Goal: Contribute content: Contribute content

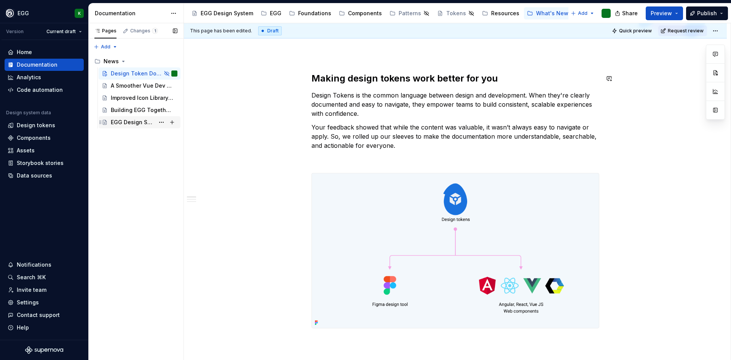
scroll to position [38, 0]
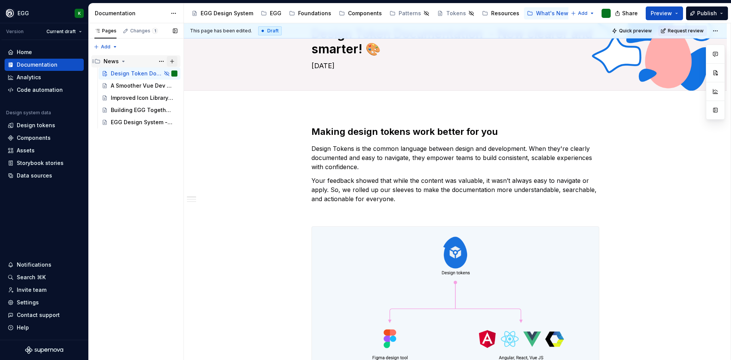
click at [174, 61] on button "Page tree" at bounding box center [172, 61] width 11 height 11
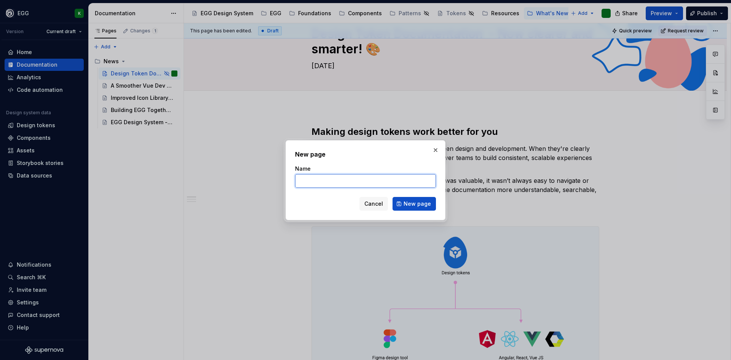
click at [316, 181] on input "Name" at bounding box center [365, 181] width 141 height 14
type textarea "*"
click at [307, 183] on input "Name" at bounding box center [365, 181] width 141 height 14
paste input "Meet the New EGG React V2: React 19, MUI 7, and More"
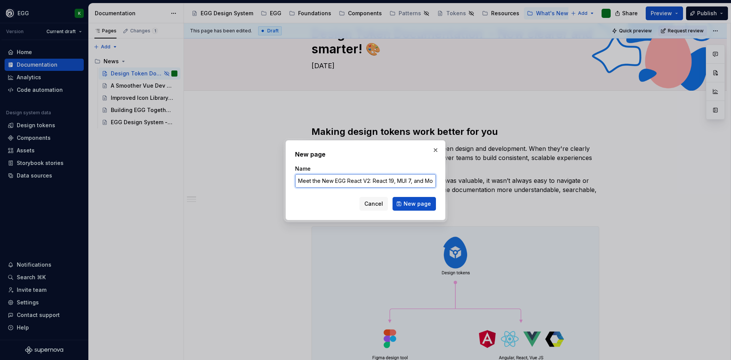
click at [325, 180] on input "Meet the New EGG React V2: React 19, MUI 7, and More" at bounding box center [365, 181] width 141 height 14
click at [349, 180] on input "Meet the New EGG React V2: React 19, MUI 7, and More" at bounding box center [365, 181] width 141 height 14
click at [334, 181] on input "Meet the New EGG React V2: React 19, MUI 7, and More" at bounding box center [365, 181] width 141 height 14
click at [367, 179] on input "Meet the New EGG React V2: React 19, MUI 7, and More" at bounding box center [365, 181] width 141 height 14
click at [326, 187] on input "Meet the New EGG React V2: React 19, MUI 7, and More" at bounding box center [365, 181] width 141 height 14
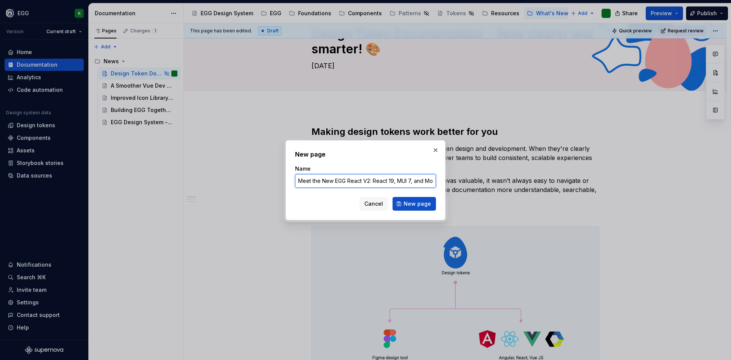
click at [350, 178] on input "Meet the New EGG React V2: React 19, MUI 7, and More" at bounding box center [365, 181] width 141 height 14
drag, startPoint x: 335, startPoint y: 179, endPoint x: 291, endPoint y: 183, distance: 43.9
click at [291, 183] on div "New page Name Meet the New EGG React V2: React 19, MUI 7, and More Cancel New p…" at bounding box center [366, 180] width 160 height 80
drag, startPoint x: 327, startPoint y: 179, endPoint x: 386, endPoint y: 176, distance: 59.1
click at [386, 176] on input "EGG React V2: React 19, MUI 7, and More" at bounding box center [365, 181] width 141 height 14
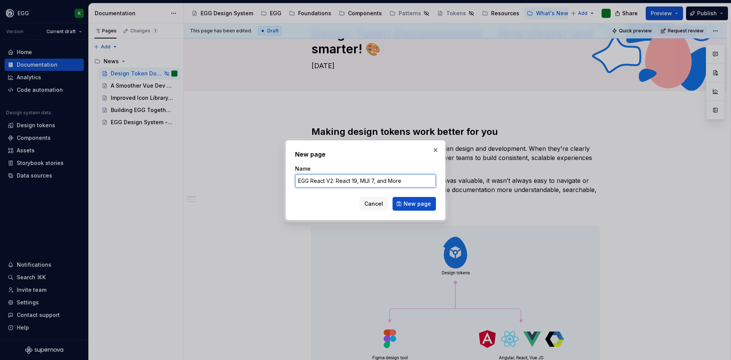
click at [376, 179] on input "EGG React V2: React 19, MUI 7, and More" at bounding box center [365, 181] width 141 height 14
type input "EGG React V2: React 19, MUI 7, and More"
click at [415, 202] on span "New page" at bounding box center [417, 204] width 27 height 8
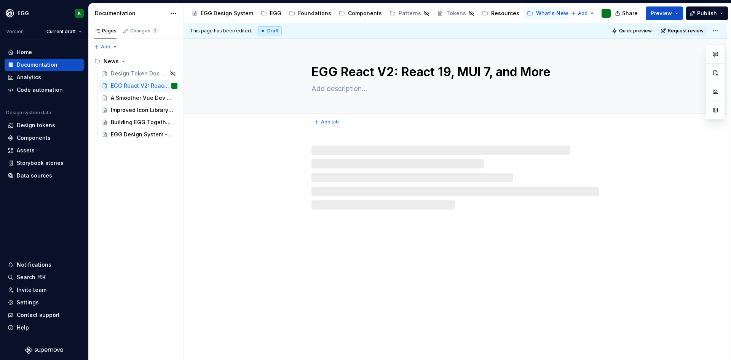
click at [343, 90] on textarea at bounding box center [454, 89] width 288 height 12
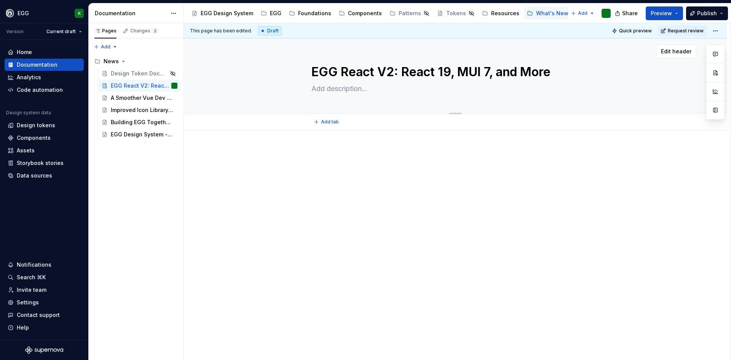
click at [325, 90] on textarea at bounding box center [454, 89] width 288 height 12
type textarea "*"
type textarea "A"
type textarea "*"
type textarea "Au"
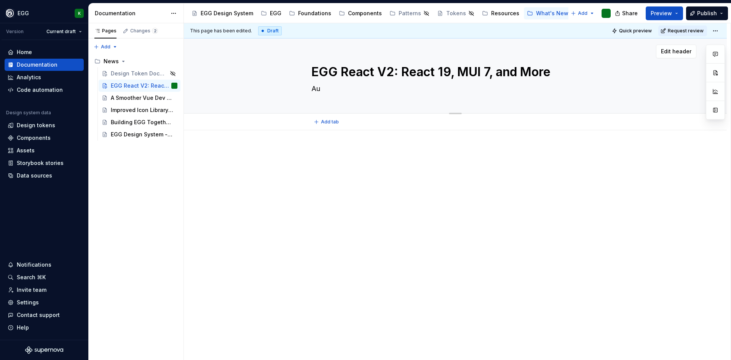
type textarea "*"
type textarea "Aug"
type textarea "*"
type textarea "Augu"
type textarea "*"
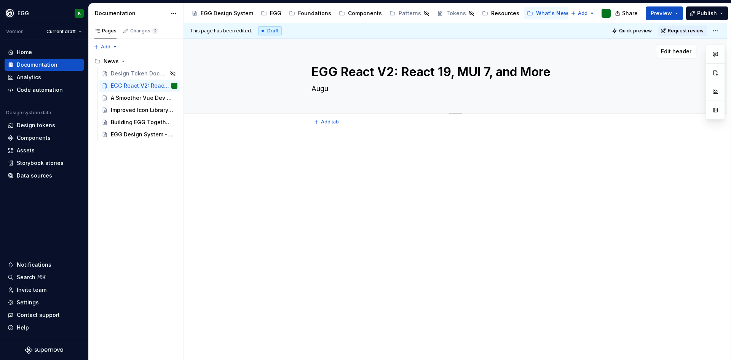
type textarea "Augus"
type textarea "*"
type textarea "August"
type textarea "*"
type textarea "August"
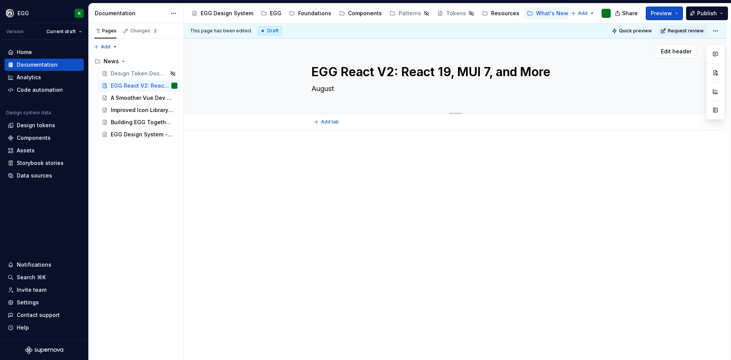
type textarea "*"
type textarea "[DATE]"
type textarea "*"
type textarea "[DATE]"
type textarea "*"
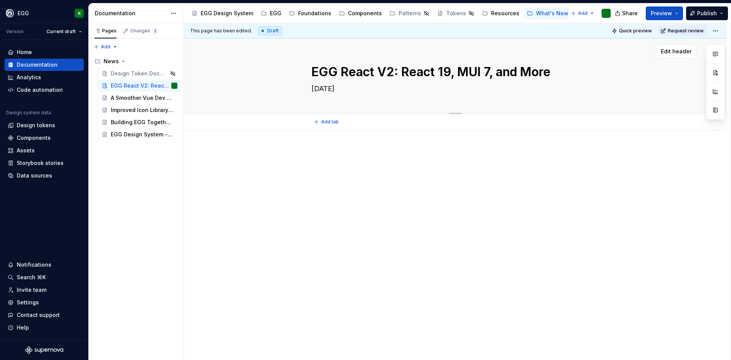
type textarea "August 202"
type textarea "*"
type textarea "[DATE]"
type textarea "*"
type textarea "[DATE]"
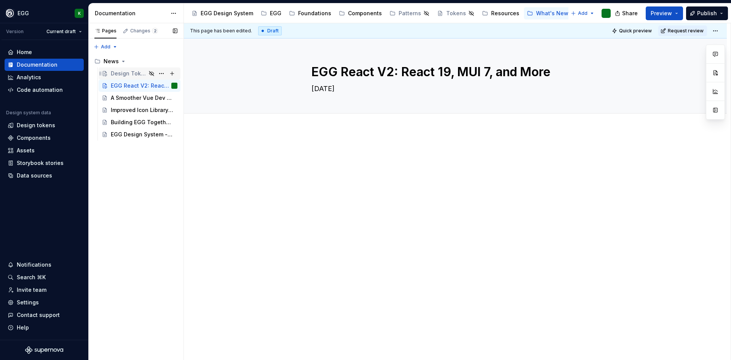
click at [132, 73] on div "Design Token Documentation - Now clearer and smarter! 🎨" at bounding box center [128, 74] width 35 height 8
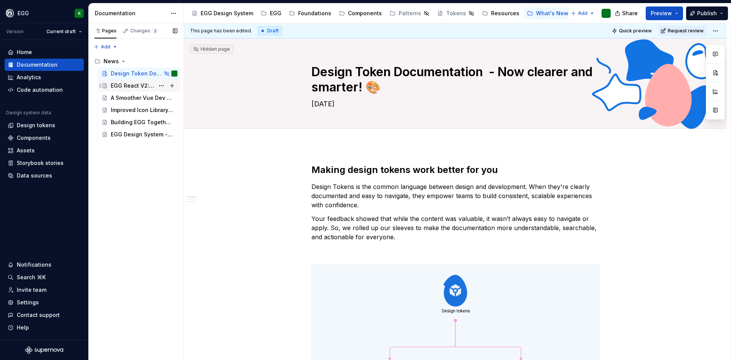
click at [123, 84] on div "EGG React V2: React 19, MUI 7, and More" at bounding box center [133, 86] width 44 height 8
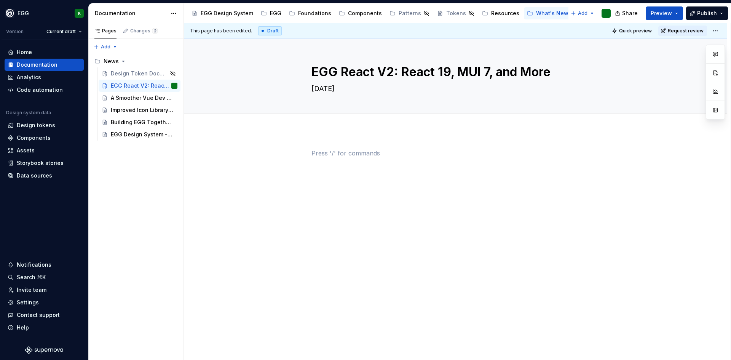
click at [339, 150] on p at bounding box center [455, 152] width 288 height 9
type textarea "*"
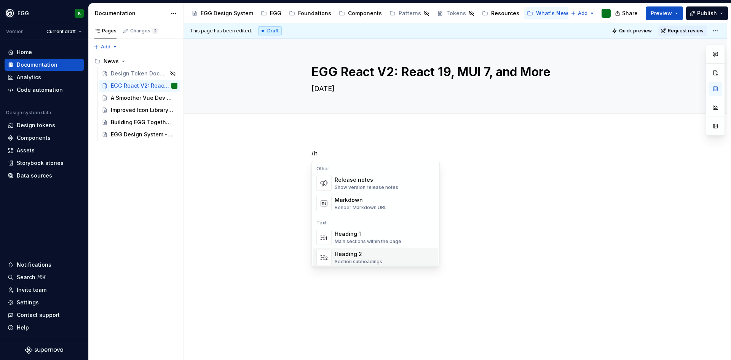
click at [344, 252] on div "Heading 2" at bounding box center [359, 254] width 48 height 8
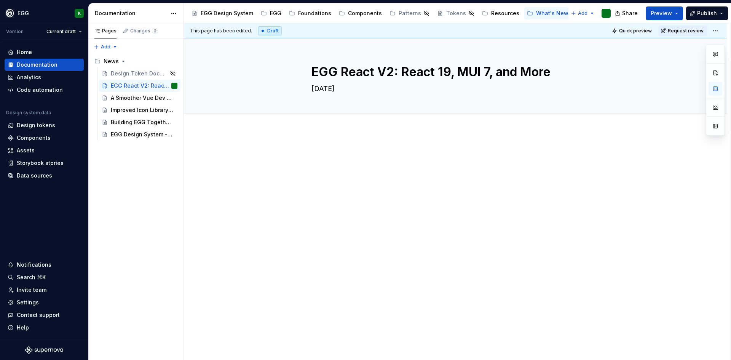
click at [335, 186] on div at bounding box center [455, 167] width 288 height 38
click at [329, 147] on div at bounding box center [455, 212] width 543 height 164
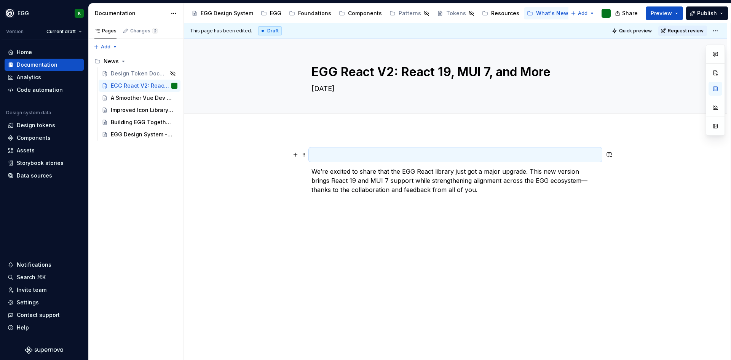
click at [352, 160] on h2 at bounding box center [455, 154] width 288 height 12
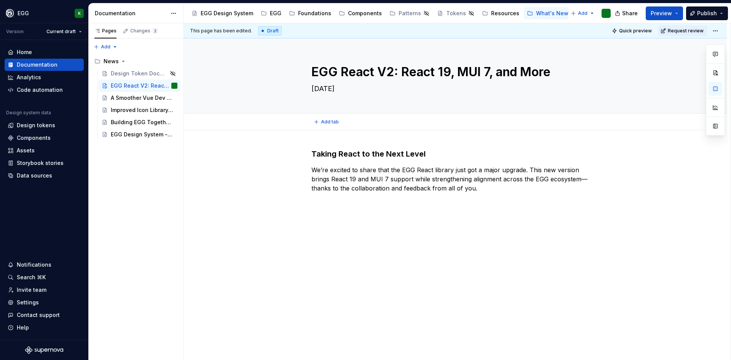
click at [356, 128] on div "Add tab" at bounding box center [455, 121] width 543 height 17
click at [138, 75] on div "Design Token Documentation - Now clearer and smarter! 🎨" at bounding box center [128, 74] width 35 height 8
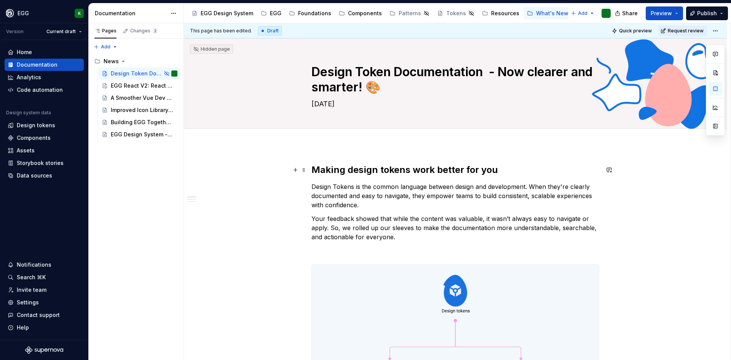
click at [348, 172] on h2 "Making design tokens work better for you" at bounding box center [455, 170] width 288 height 12
click at [366, 187] on p "Design Tokens is the common language between design and development. When they'…" at bounding box center [455, 195] width 288 height 27
click at [139, 82] on div "EGG React V2: React 19, MUI 7, and More" at bounding box center [133, 86] width 44 height 8
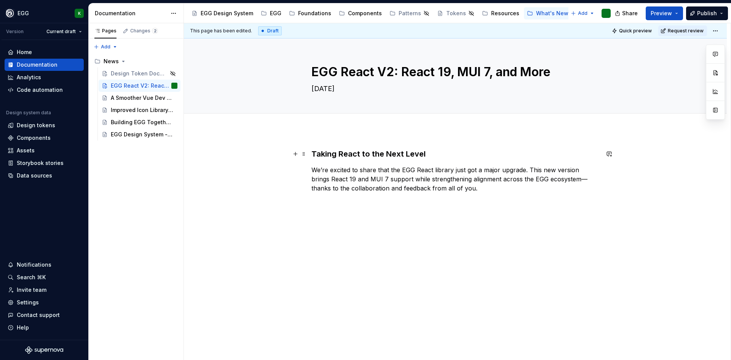
type textarea "*"
click at [337, 155] on strong "Taking React to the Next Level" at bounding box center [368, 153] width 114 height 9
click at [121, 98] on div "A Smoother Vue Dev Experience 💛" at bounding box center [133, 98] width 44 height 8
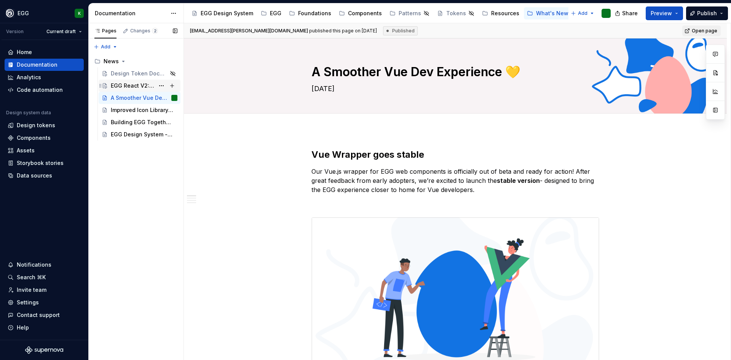
click at [127, 83] on div "EGG React V2: React 19, MUI 7, and More" at bounding box center [133, 86] width 44 height 8
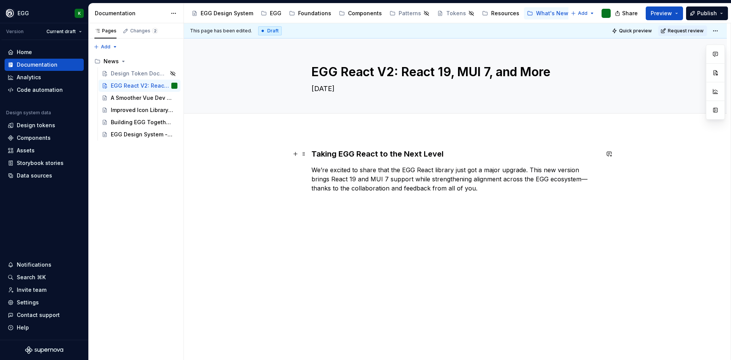
type textarea "*"
click at [407, 152] on strong "Taking EGG React to the Next Level" at bounding box center [377, 153] width 132 height 9
drag, startPoint x: 424, startPoint y: 154, endPoint x: 421, endPoint y: 153, distance: 4.0
click at [421, 153] on strong "Taking EGG React to the next Level" at bounding box center [376, 153] width 131 height 9
click at [342, 181] on p "We’re excited to share that the EGG React library just got a major upgrade. Thi…" at bounding box center [455, 178] width 288 height 27
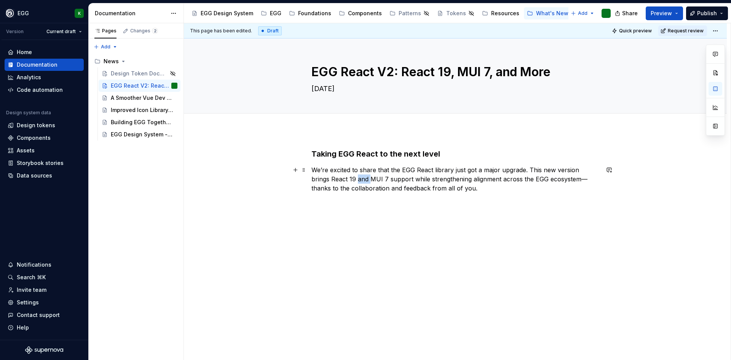
click at [342, 181] on p "We’re excited to share that the EGG React library just got a major upgrade. Thi…" at bounding box center [455, 178] width 288 height 27
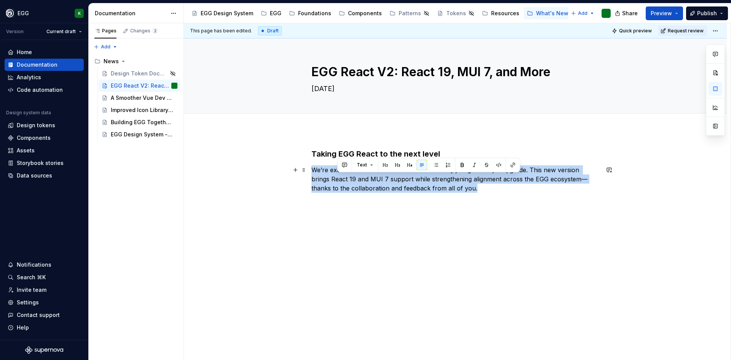
click at [342, 181] on p "We’re excited to share that the EGG React library just got a major upgrade. Thi…" at bounding box center [455, 178] width 288 height 27
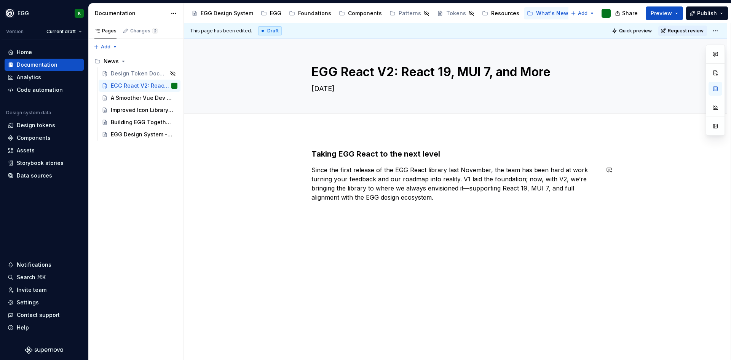
click at [355, 231] on div "Taking EGG React to the next level Since the first release of the EGG React lib…" at bounding box center [455, 224] width 543 height 189
click at [470, 185] on p "Since the first release of the EGG React library last November, the team has be…" at bounding box center [455, 183] width 288 height 37
click at [329, 247] on div "Taking EGG React to the next level Since the first release of the EGG React lib…" at bounding box center [455, 238] width 543 height 216
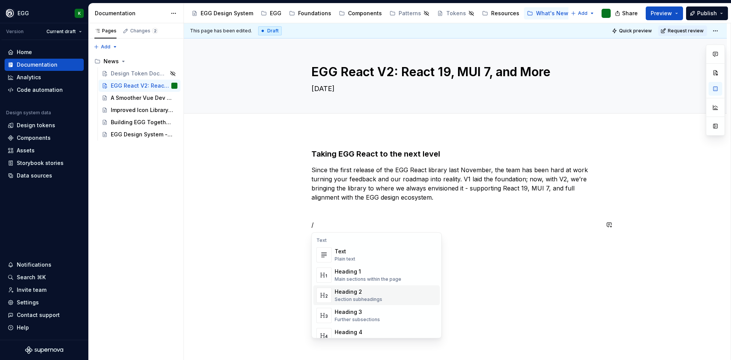
click at [361, 292] on div "Heading 2" at bounding box center [359, 292] width 48 height 8
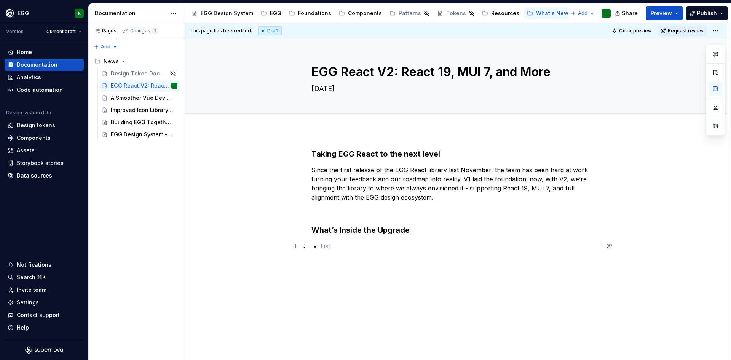
click at [328, 250] on p at bounding box center [460, 245] width 279 height 9
click at [329, 247] on p at bounding box center [460, 245] width 279 height 9
click at [321, 249] on p at bounding box center [460, 245] width 279 height 9
click at [341, 244] on p at bounding box center [460, 245] width 279 height 9
click at [416, 243] on p "Support for React 19 and MUI 7" at bounding box center [460, 245] width 279 height 9
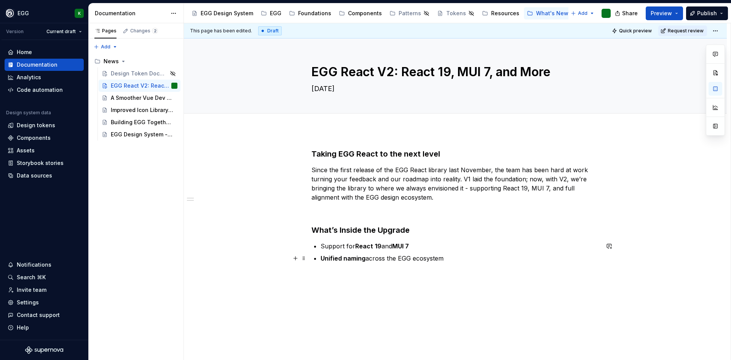
click at [451, 261] on p "Unified naming across the EGG ecosystem" at bounding box center [460, 258] width 279 height 9
click at [443, 272] on p "Emotion replacing StyledComponent" at bounding box center [460, 270] width 279 height 9
click at [432, 282] on p "Improved DataTable component" at bounding box center [460, 282] width 279 height 9
click at [400, 299] on div "Taking EGG React to the next level Since the first release of the EGG React lib…" at bounding box center [455, 228] width 288 height 160
click at [402, 294] on p "New components added" at bounding box center [460, 294] width 279 height 9
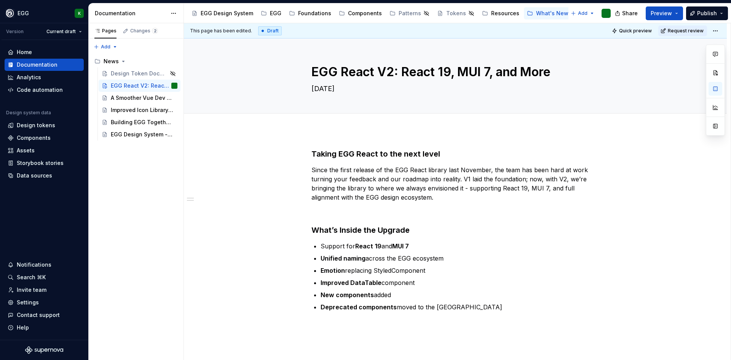
click at [367, 327] on div "This page has been edited. Draft Quick preview Request review EGG React V2: Rea…" at bounding box center [457, 191] width 547 height 337
click at [512, 308] on p "Deprecated components moved to the [GEOGRAPHIC_DATA]" at bounding box center [460, 306] width 279 height 9
click at [469, 311] on p "Deprecated components moved to the [GEOGRAPHIC_DATA]" at bounding box center [460, 306] width 279 height 9
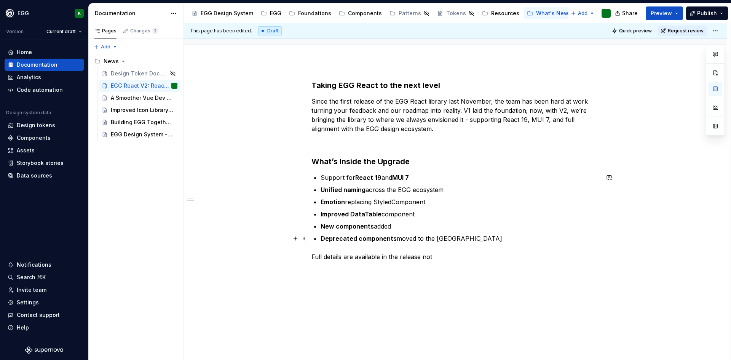
click at [481, 233] on ul "Support for React 19 and MUI 7 Unified naming across the EGG ecosystem Emotion …" at bounding box center [460, 208] width 279 height 70
click at [430, 239] on p "Deprecated components moved to the [GEOGRAPHIC_DATA]" at bounding box center [460, 238] width 279 height 9
click at [399, 238] on p "Deprecated components moved to the [GEOGRAPHIC_DATA]" at bounding box center [460, 238] width 279 height 9
click at [396, 239] on p "Deprecated components moved to the [GEOGRAPHIC_DATA]" at bounding box center [460, 238] width 279 height 9
drag, startPoint x: 475, startPoint y: 235, endPoint x: 422, endPoint y: 235, distance: 52.5
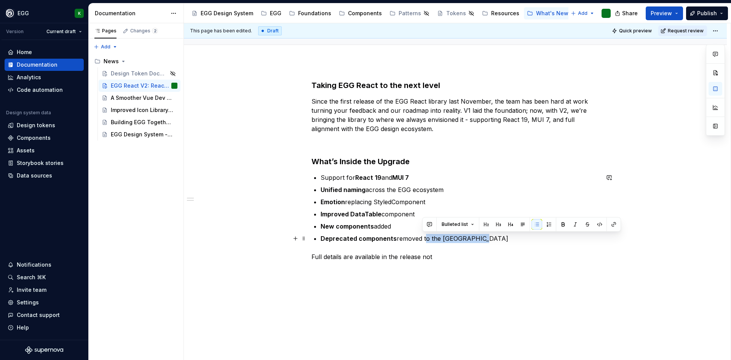
click at [422, 235] on p "Deprecated components removed to the [GEOGRAPHIC_DATA]" at bounding box center [460, 238] width 279 height 9
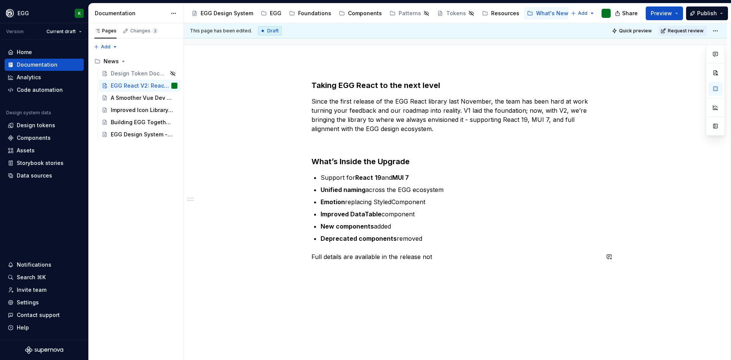
click at [331, 281] on div "Taking EGG React to the next level Since the first release of the EGG React lib…" at bounding box center [455, 220] width 543 height 317
click at [337, 300] on div "Taking EGG React to the next level Since the first release of the EGG React lib…" at bounding box center [455, 227] width 543 height 330
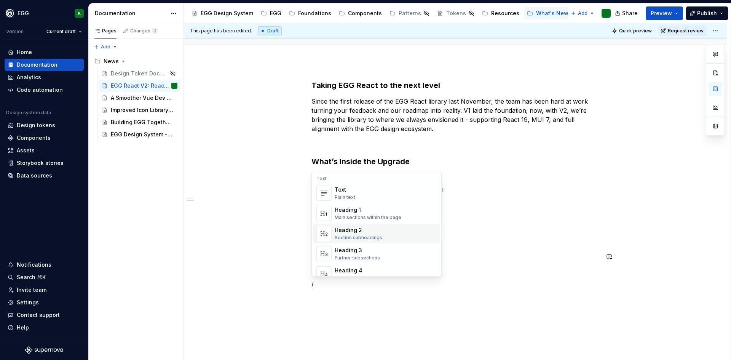
click at [351, 231] on div "Heading 2" at bounding box center [359, 230] width 48 height 8
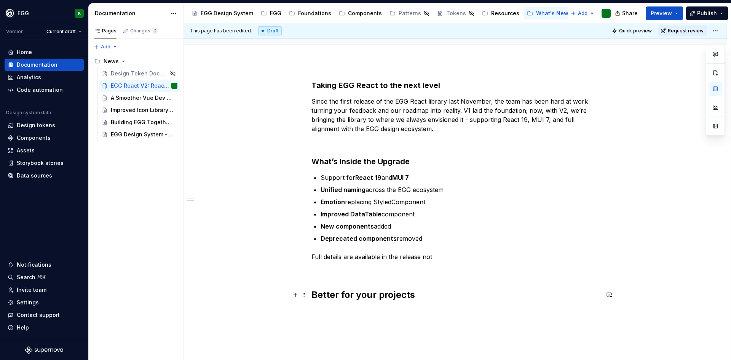
click at [341, 292] on h2 "Better for your projects" at bounding box center [455, 295] width 288 height 12
click at [350, 295] on h2 "Better for your projects" at bounding box center [455, 295] width 288 height 12
click at [327, 316] on div "Taking EGG React to the next level Since the first release of the EGG React lib…" at bounding box center [455, 240] width 543 height 356
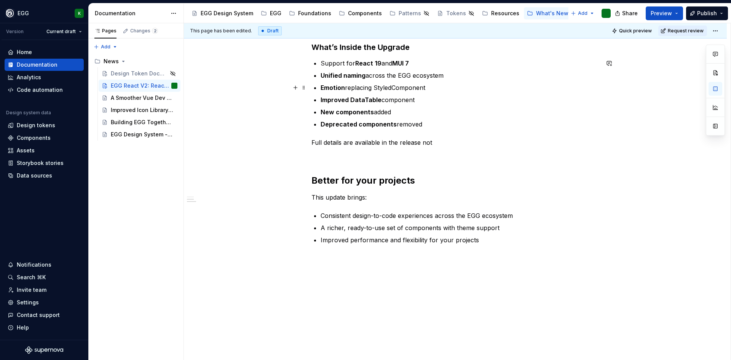
scroll to position [107, 0]
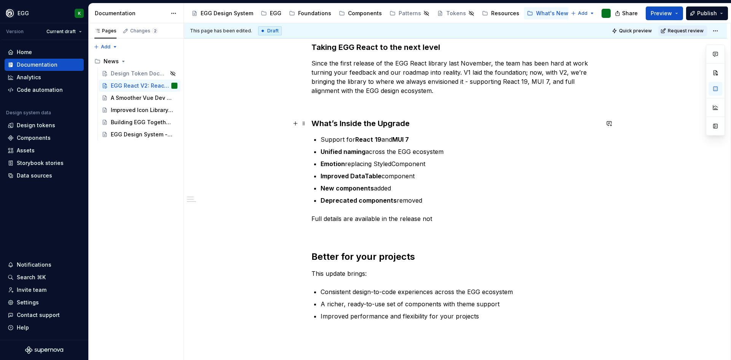
click at [388, 124] on strong "What’s Inside the Upgrade" at bounding box center [360, 123] width 98 height 9
click at [388, 255] on h2 "Better for your projects" at bounding box center [455, 256] width 288 height 12
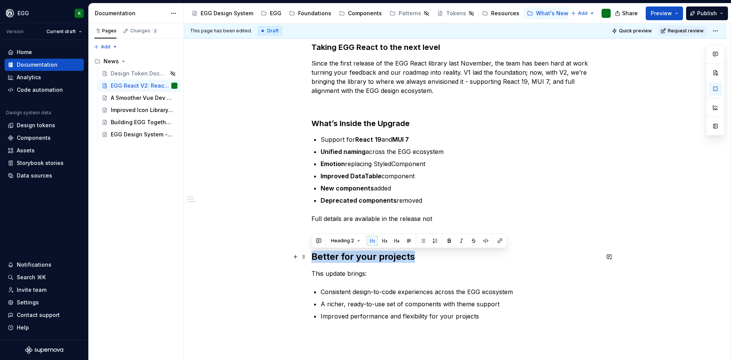
click at [388, 255] on h2 "Better for your projects" at bounding box center [455, 256] width 288 height 12
click at [369, 242] on button "button" at bounding box center [372, 240] width 11 height 11
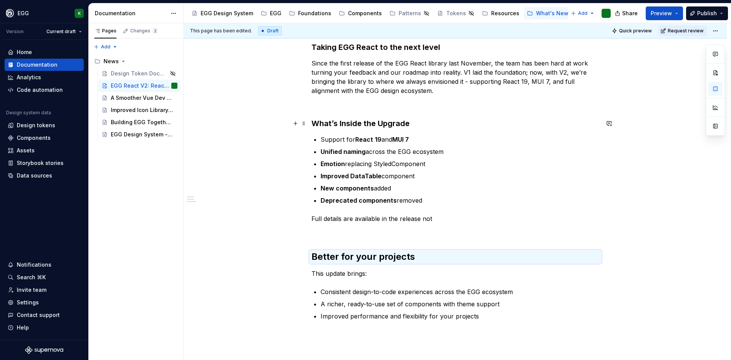
click at [367, 125] on strong "What’s Inside the Upgrade" at bounding box center [360, 123] width 98 height 9
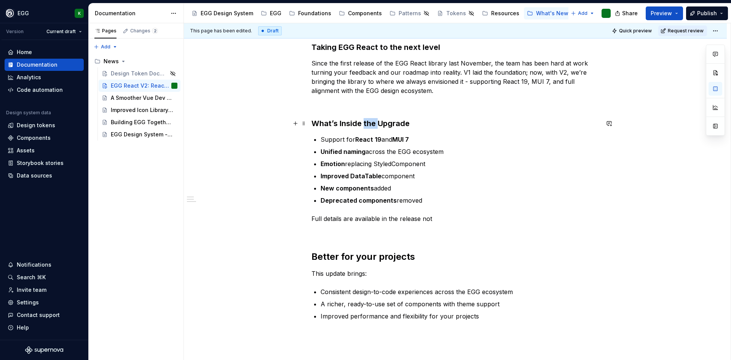
click at [367, 125] on strong "What’s Inside the Upgrade" at bounding box center [360, 123] width 98 height 9
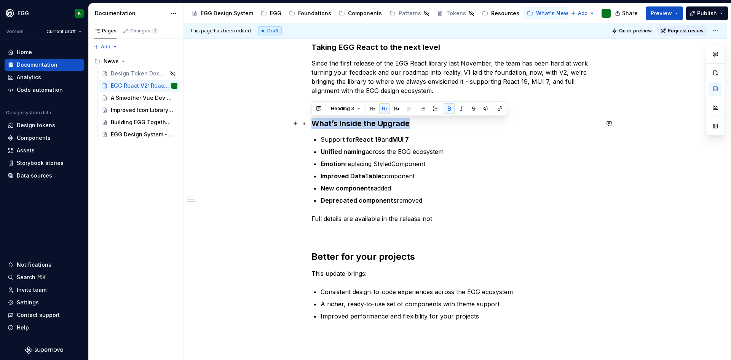
click at [367, 125] on strong "What’s Inside the Upgrade" at bounding box center [360, 123] width 98 height 9
click at [371, 106] on button "button" at bounding box center [372, 108] width 11 height 11
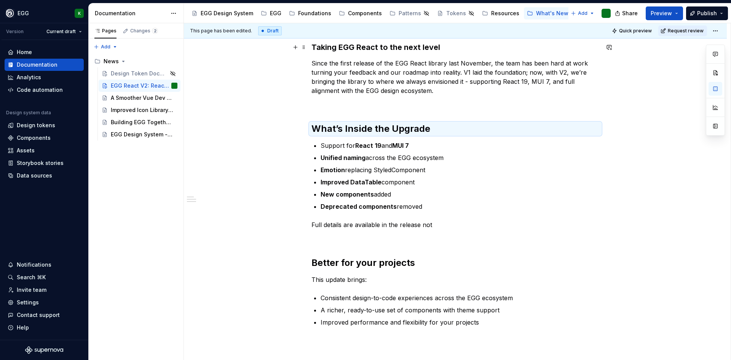
click at [383, 48] on strong "Taking EGG React to the next level" at bounding box center [375, 47] width 129 height 9
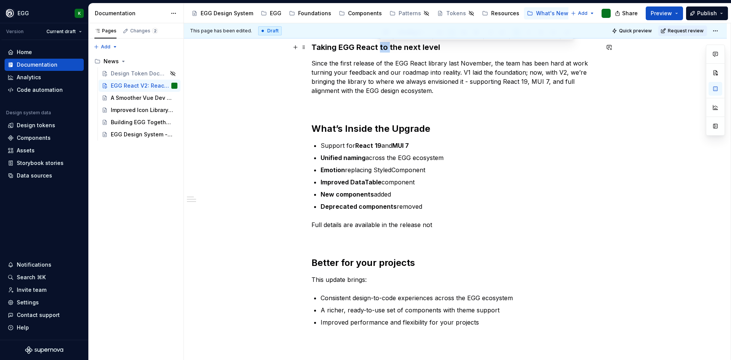
click at [383, 48] on strong "Taking EGG React to the next level" at bounding box center [375, 47] width 129 height 9
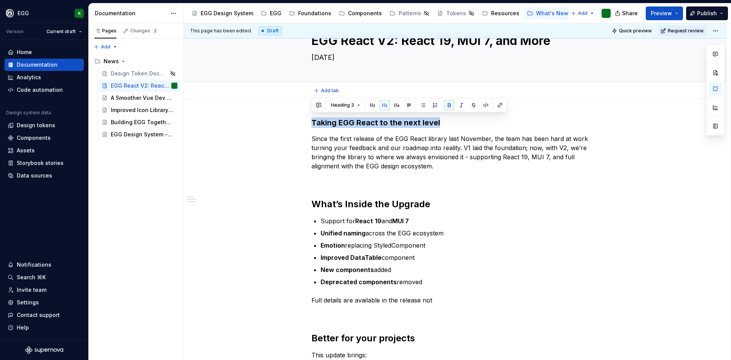
scroll to position [30, 0]
click at [373, 108] on button "button" at bounding box center [372, 108] width 11 height 11
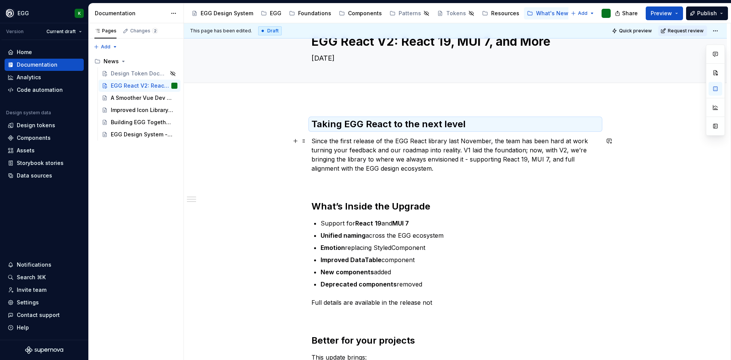
click at [457, 150] on p "Since the first release of the EGG React library last November, the team has be…" at bounding box center [455, 154] width 288 height 37
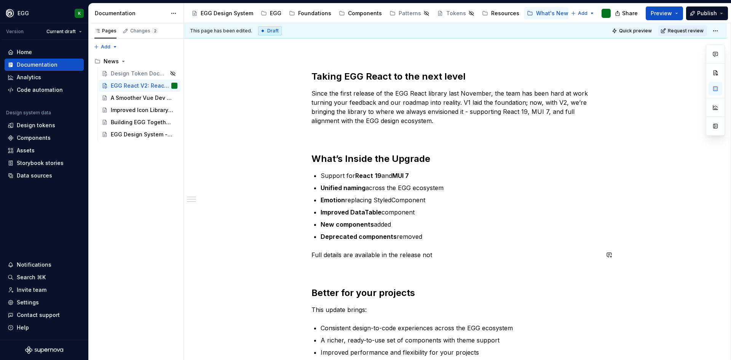
scroll to position [145, 0]
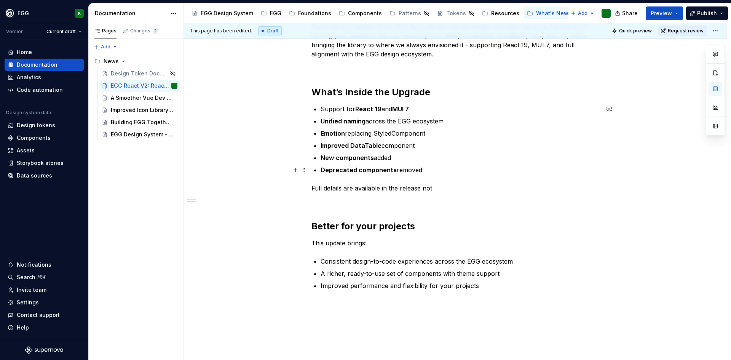
click at [428, 168] on p "Deprecated components removed" at bounding box center [460, 169] width 279 height 9
click at [425, 160] on p "New components added" at bounding box center [460, 157] width 279 height 9
click at [426, 142] on p "Improved DataTable component" at bounding box center [460, 145] width 279 height 9
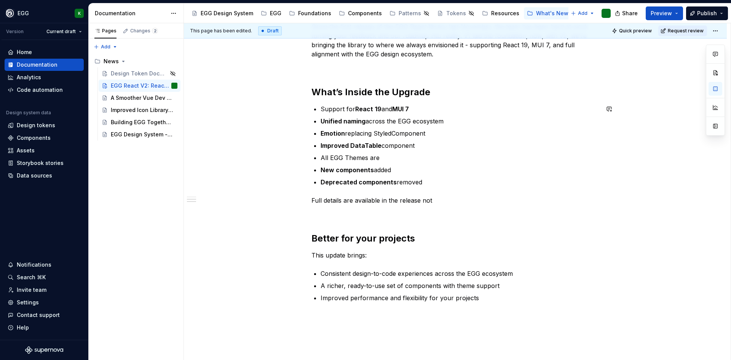
type textarea "*"
click at [336, 159] on p "All EGG Themes are supported" at bounding box center [460, 157] width 279 height 9
click at [336, 159] on p "All Themes are supported" at bounding box center [460, 157] width 279 height 9
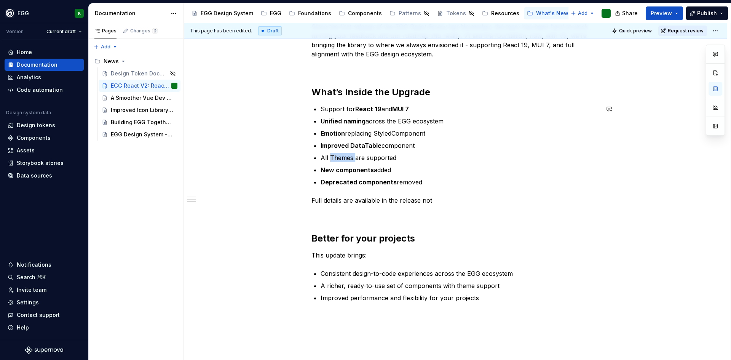
click at [336, 159] on p "All Themes are supported" at bounding box center [460, 157] width 279 height 9
click at [469, 142] on button "button" at bounding box center [470, 143] width 11 height 11
click at [477, 192] on div "Taking EGG React to the next level Since the first release of the EGG React lib…" at bounding box center [455, 153] width 288 height 298
click at [321, 158] on p "All Themes are supported" at bounding box center [460, 157] width 279 height 9
click at [329, 156] on p "All Themes are supported" at bounding box center [460, 157] width 279 height 9
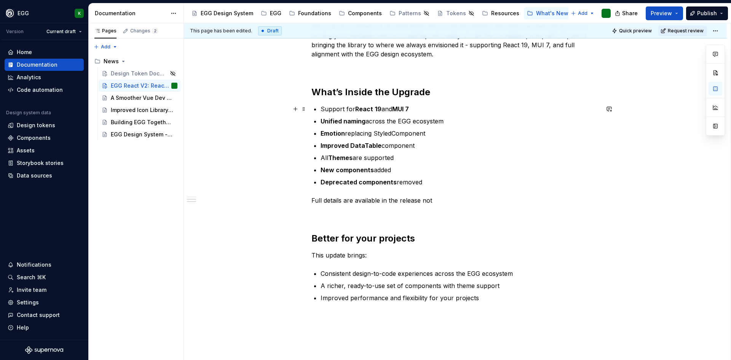
click at [347, 107] on p "Support for React 19 and MUI 7" at bounding box center [460, 108] width 279 height 9
click at [322, 156] on p "All Themes are supported" at bounding box center [460, 157] width 279 height 9
click at [330, 158] on strong "Themes" at bounding box center [340, 158] width 24 height 8
click at [336, 157] on p "All EGG Themes are supported" at bounding box center [460, 157] width 279 height 9
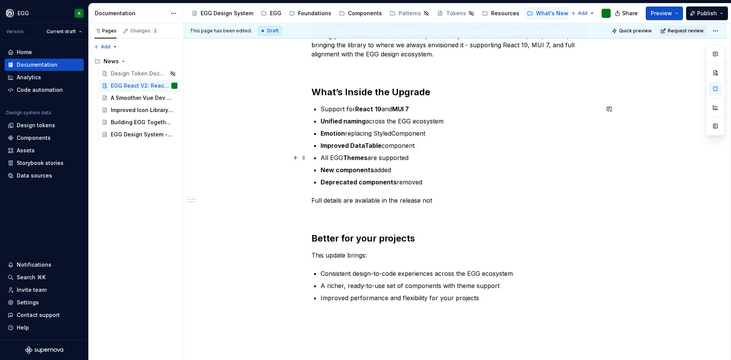
click at [336, 157] on p "All EGG Themes are supported" at bounding box center [460, 157] width 279 height 9
click at [467, 141] on button "button" at bounding box center [470, 143] width 11 height 11
click at [455, 207] on div "Taking EGG React to the next level Since the first release of the EGG React lib…" at bounding box center [455, 153] width 288 height 298
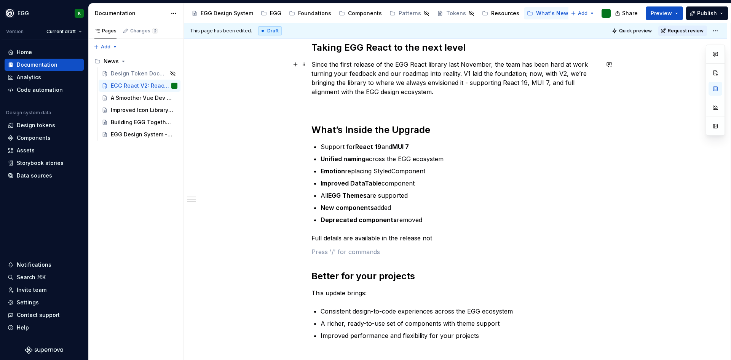
scroll to position [114, 0]
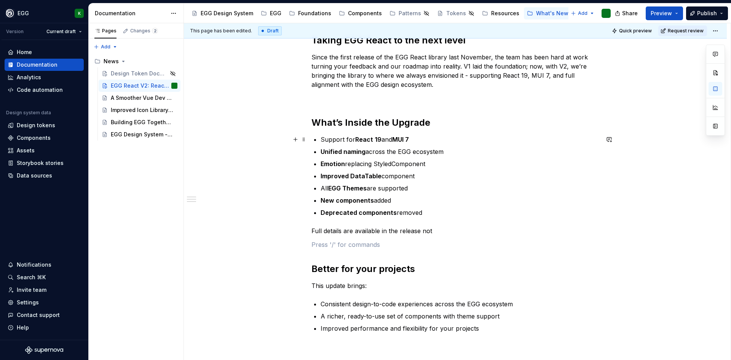
click at [321, 138] on p "Support for React 19 and MUI 7" at bounding box center [460, 139] width 279 height 9
click at [452, 203] on p "New components added" at bounding box center [460, 200] width 279 height 9
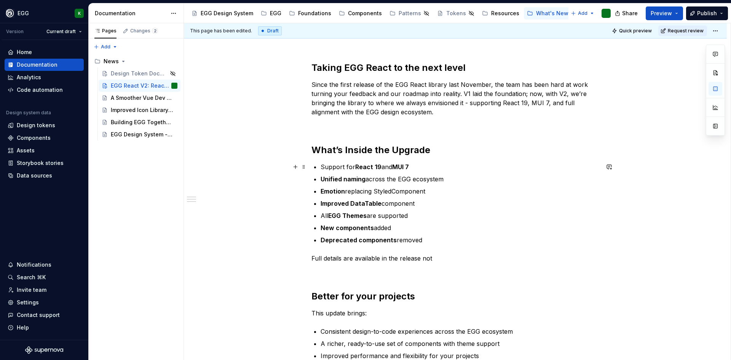
scroll to position [152, 0]
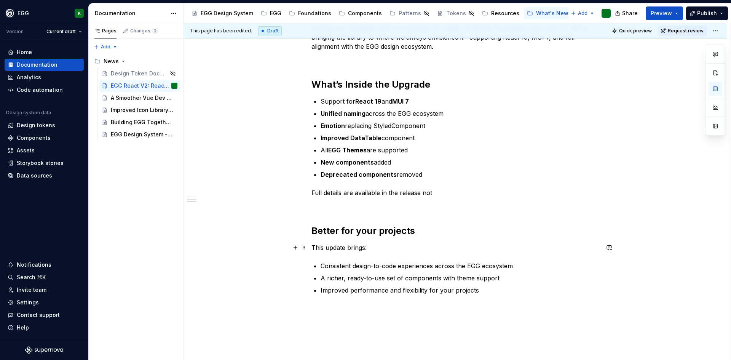
click at [316, 249] on p "This update brings:" at bounding box center [455, 247] width 288 height 9
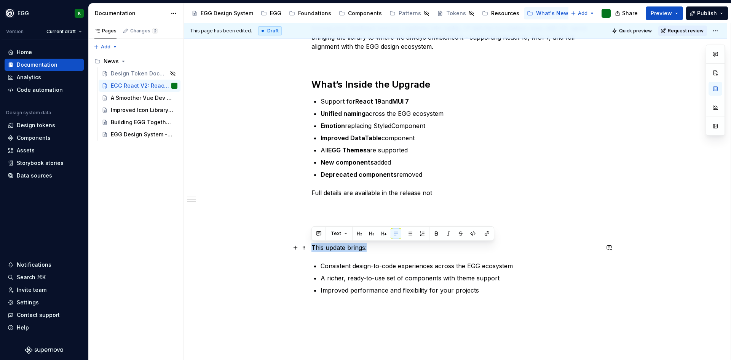
click at [316, 249] on p "This update brings:" at bounding box center [455, 247] width 288 height 9
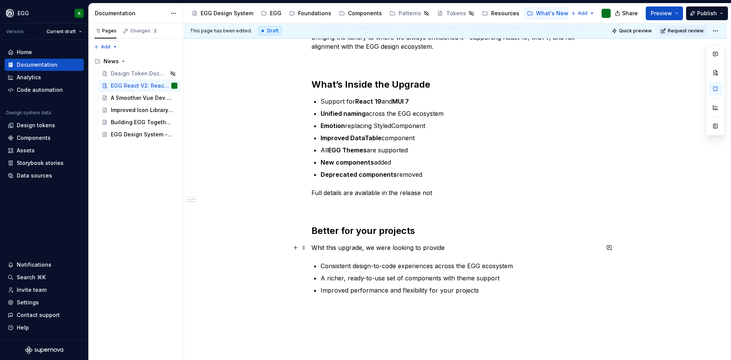
click at [373, 244] on p "Whit this upgrade, we were looking to provide" at bounding box center [455, 247] width 288 height 9
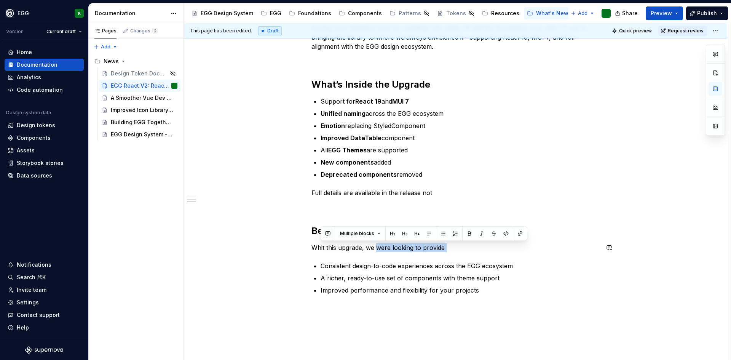
drag, startPoint x: 377, startPoint y: 247, endPoint x: 444, endPoint y: 252, distance: 67.5
click at [444, 252] on div "Taking EGG React to the next level Since the first release of the EGG React lib…" at bounding box center [455, 145] width 288 height 298
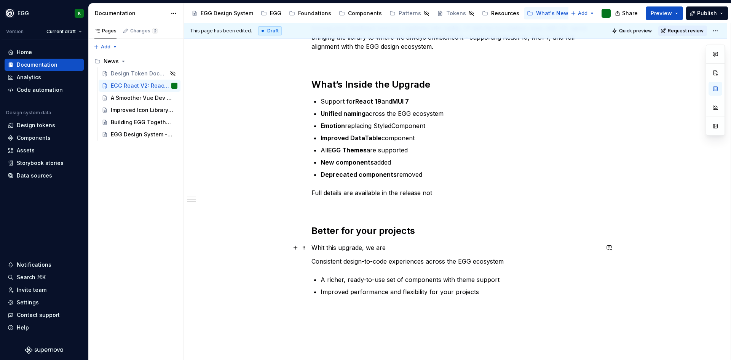
click at [428, 251] on p "Whit this upgrade, we are" at bounding box center [455, 247] width 288 height 9
click at [314, 266] on div "Taking EGG React to the next level Since the first release of the EGG React lib…" at bounding box center [455, 146] width 288 height 300
click at [313, 261] on p "Consistent design-to-code experiences across the EGG ecosystem" at bounding box center [455, 261] width 288 height 9
drag, startPoint x: 313, startPoint y: 262, endPoint x: 462, endPoint y: 282, distance: 150.2
click at [462, 282] on p "A richer, ready-to-use set of components with theme support" at bounding box center [460, 279] width 279 height 9
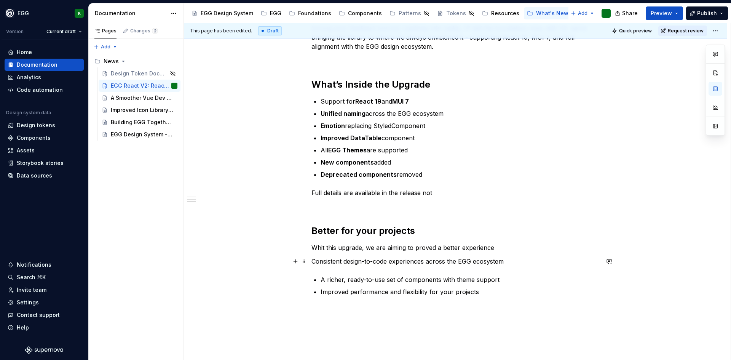
click at [311, 258] on div "Taking EGG React to the next level Since the first release of the EGG React lib…" at bounding box center [455, 196] width 543 height 436
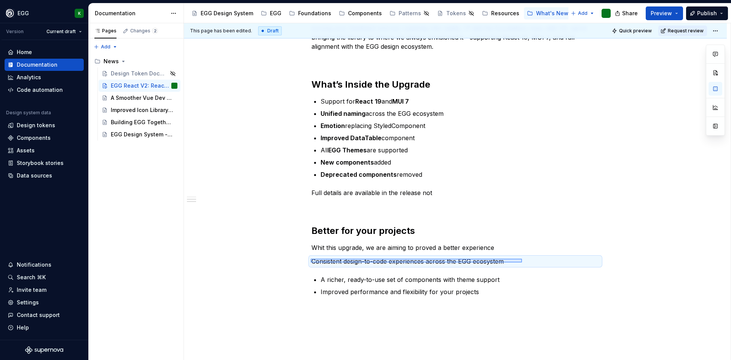
drag, startPoint x: 311, startPoint y: 258, endPoint x: 522, endPoint y: 262, distance: 211.3
click at [522, 262] on div "This page has been edited. Draft Quick preview Request review EGG React V2: Rea…" at bounding box center [457, 191] width 547 height 337
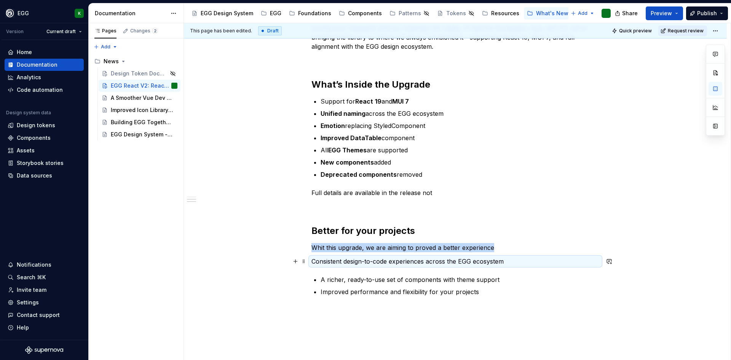
click at [424, 262] on p "Consistent design-to-code experiences across the EGG ecosystem" at bounding box center [455, 261] width 288 height 9
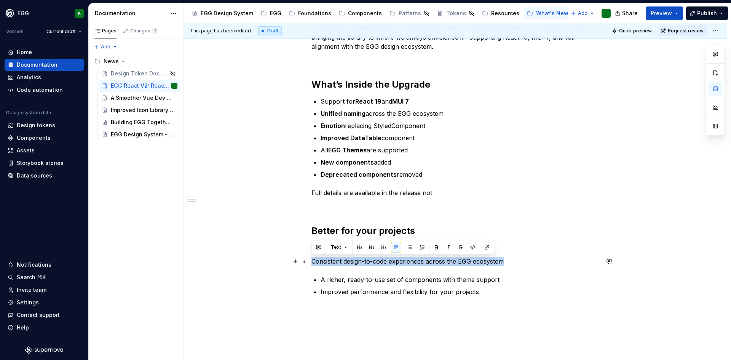
click at [424, 262] on p "Consistent design-to-code experiences across the EGG ecosystem" at bounding box center [455, 261] width 288 height 9
click at [408, 245] on button "button" at bounding box center [410, 247] width 11 height 11
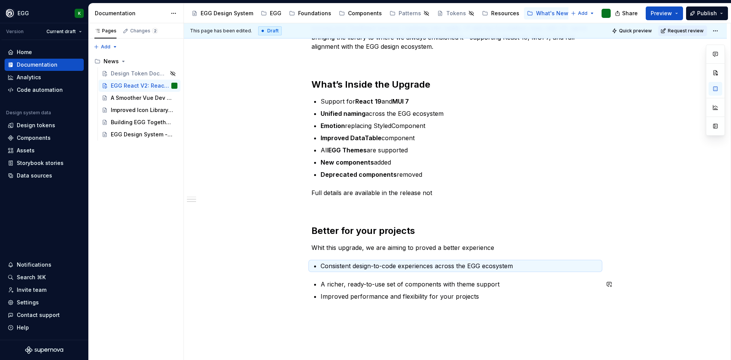
click at [332, 278] on div "Taking EGG React to the next level Since the first release of the EGG React lib…" at bounding box center [455, 148] width 288 height 305
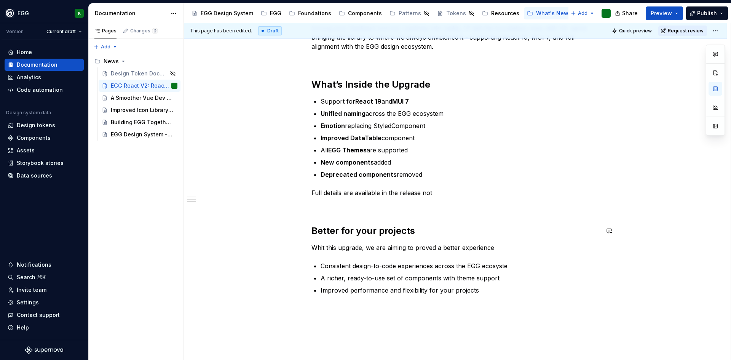
click at [449, 237] on div "Taking EGG React to the next level Since the first release of the EGG React lib…" at bounding box center [455, 145] width 288 height 298
click at [431, 248] on p "Whit this upgrade, we are aiming to proved a better experience" at bounding box center [455, 247] width 288 height 9
click at [507, 252] on p "Whit this upgrade, we are aiming to provide a better experience" at bounding box center [455, 247] width 288 height 9
click at [507, 266] on p "Consistent design-to-code experiences across the EGG ecosyste" at bounding box center [460, 265] width 279 height 9
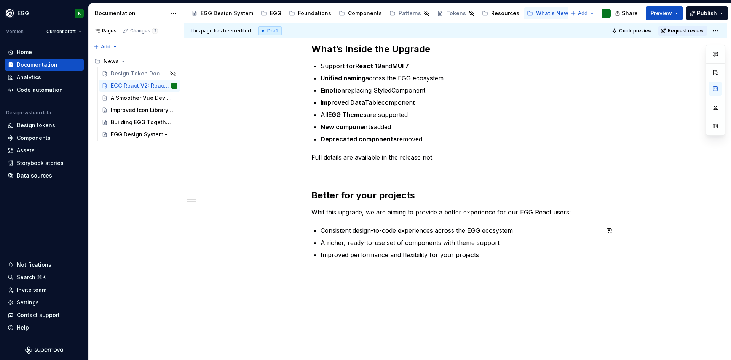
scroll to position [204, 0]
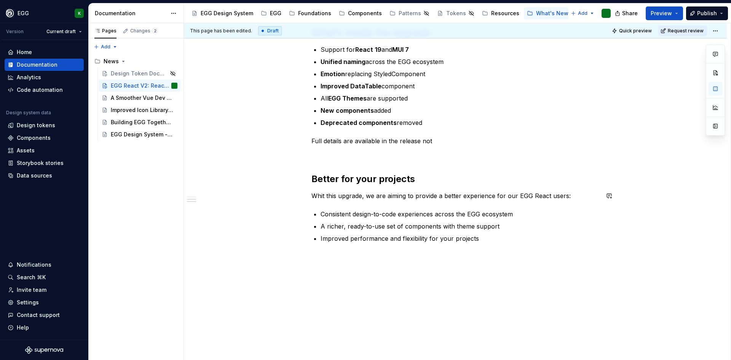
click at [372, 276] on div "Taking EGG React to the next level Since the first release of the EGG React lib…" at bounding box center [455, 143] width 543 height 434
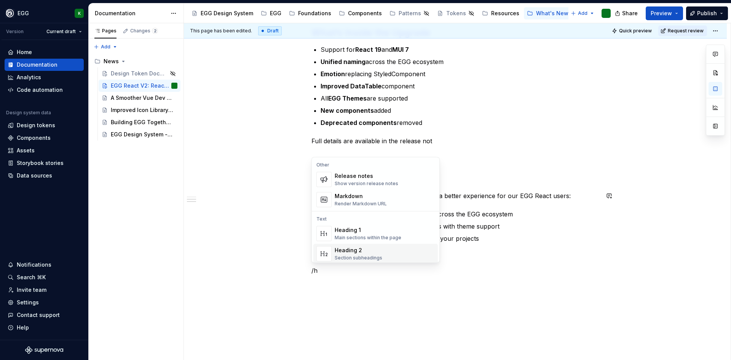
click at [356, 249] on div "Heading 2" at bounding box center [359, 250] width 48 height 8
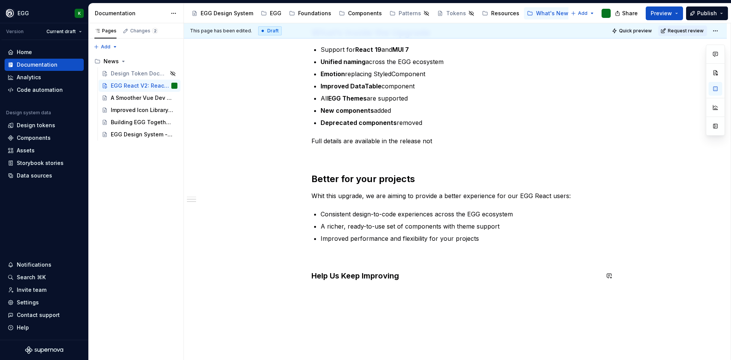
click at [340, 300] on div "Taking EGG React to the next level Since the first release of the EGG React lib…" at bounding box center [455, 162] width 543 height 472
click at [324, 287] on div "Taking EGG React to the next level Since the first release of the EGG React lib…" at bounding box center [455, 120] width 288 height 352
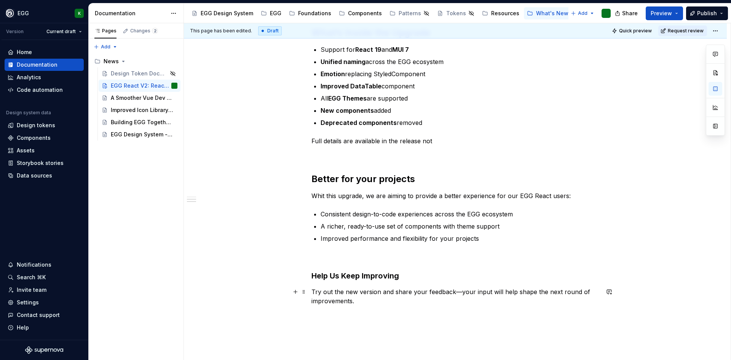
click at [459, 294] on p "Try out the new version and share your feedback—your input will help shape the …" at bounding box center [455, 296] width 288 height 18
click at [414, 325] on div "Taking EGG React to the next level Since the first release of the EGG React lib…" at bounding box center [455, 174] width 543 height 496
drag, startPoint x: 394, startPoint y: 290, endPoint x: 453, endPoint y: 287, distance: 59.1
click at [453, 287] on p "Try out the new version and share your feedback - your input will help shape th…" at bounding box center [455, 296] width 288 height 18
click at [568, 279] on button "button" at bounding box center [568, 277] width 11 height 11
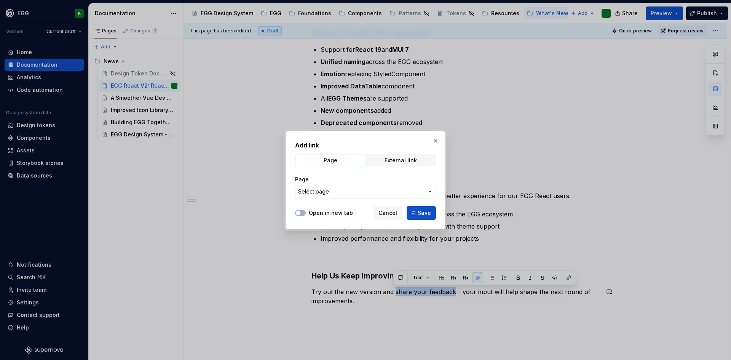
click at [323, 195] on button "Select page" at bounding box center [365, 192] width 141 height 14
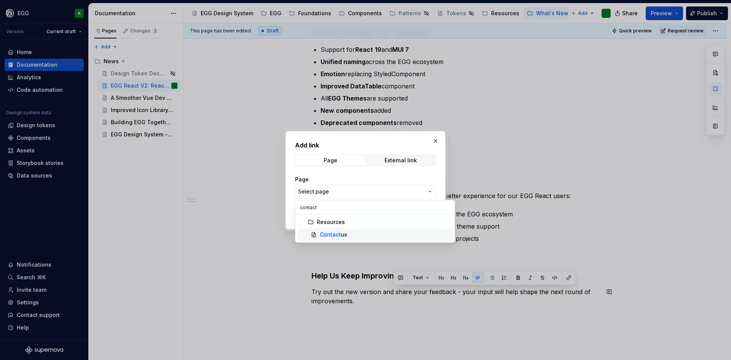
type input "contact"
click at [344, 238] on div "Contact us" at bounding box center [333, 235] width 27 height 8
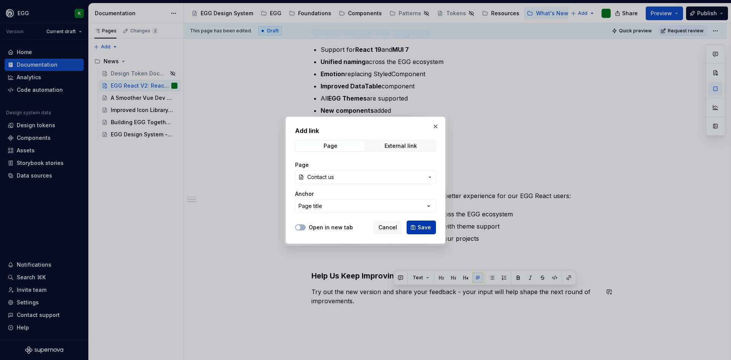
click at [421, 231] on button "Save" at bounding box center [421, 227] width 29 height 14
type textarea "*"
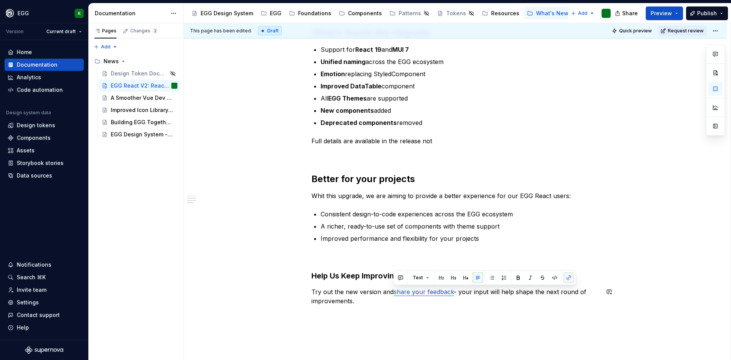
click at [568, 277] on button "button" at bounding box center [568, 277] width 11 height 11
click at [428, 336] on div "This page has been edited. Draft Quick preview Request review EGG React V2: Rea…" at bounding box center [457, 191] width 547 height 337
click at [405, 328] on div "Taking EGG React to the next level Since the first release of the EGG React lib…" at bounding box center [455, 136] width 288 height 384
click at [396, 291] on p "Try out the new version and share your feedback - your input will help shape th…" at bounding box center [455, 296] width 288 height 18
drag, startPoint x: 394, startPoint y: 291, endPoint x: 451, endPoint y: 287, distance: 57.2
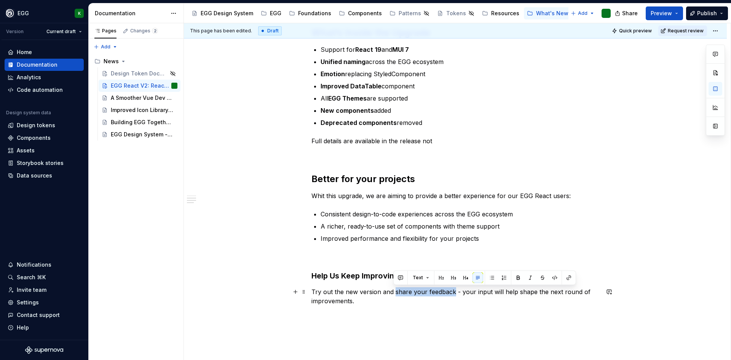
click at [451, 287] on p "Try out the new version and share your feedback - your input will help shape th…" at bounding box center [455, 296] width 288 height 18
click at [570, 277] on button "button" at bounding box center [568, 277] width 11 height 11
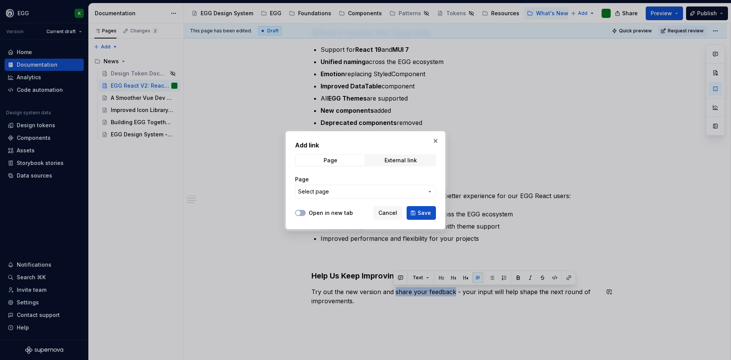
click at [324, 193] on span "Select page" at bounding box center [313, 192] width 31 height 8
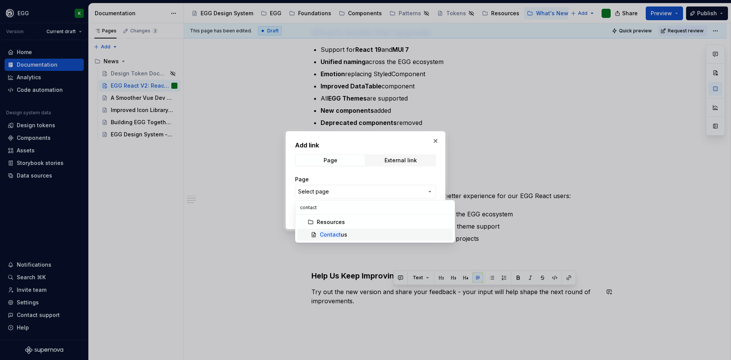
type input "contact"
click at [332, 234] on mark "Contact" at bounding box center [330, 234] width 21 height 6
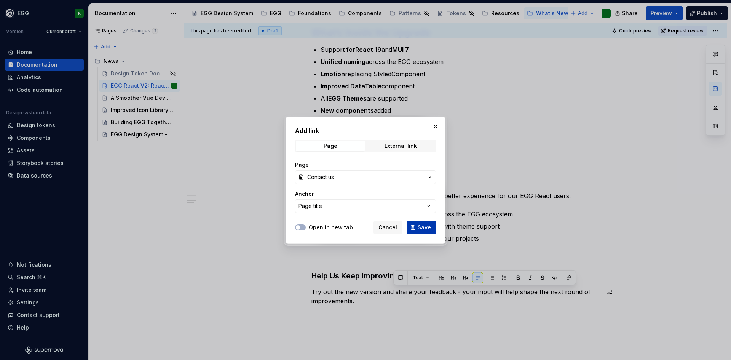
click at [422, 228] on span "Save" at bounding box center [424, 227] width 13 height 8
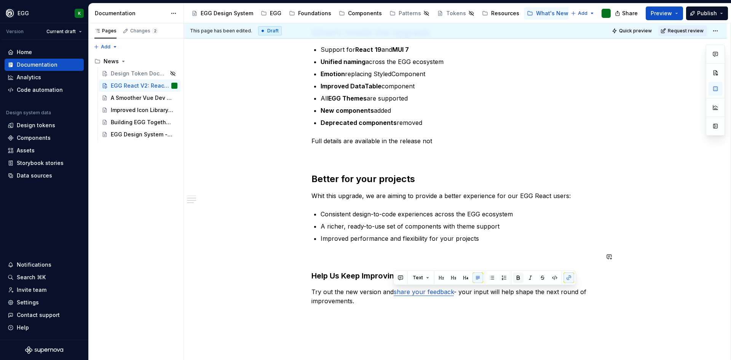
click at [517, 281] on button "button" at bounding box center [518, 277] width 11 height 11
click at [483, 341] on div "Taking EGG React to the next level Since the first release of the EGG React lib…" at bounding box center [455, 181] width 543 height 510
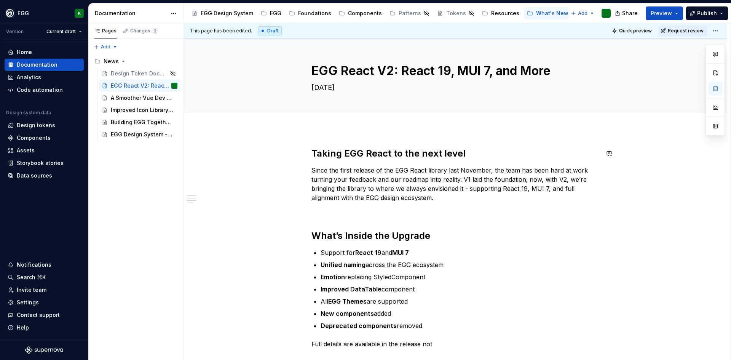
scroll to position [0, 0]
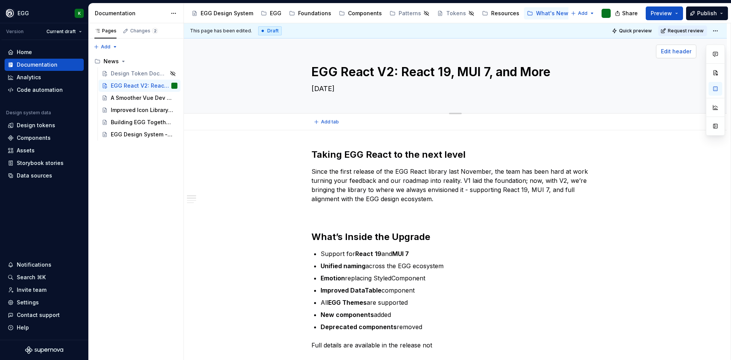
click at [675, 52] on span "Edit header" at bounding box center [676, 52] width 30 height 8
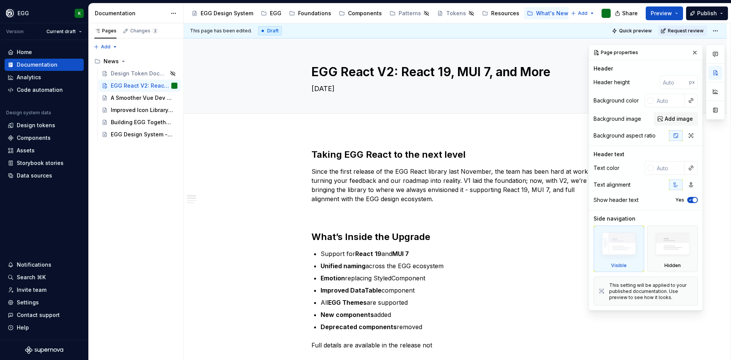
type textarea "*"
click at [676, 116] on span "Add image" at bounding box center [679, 119] width 28 height 8
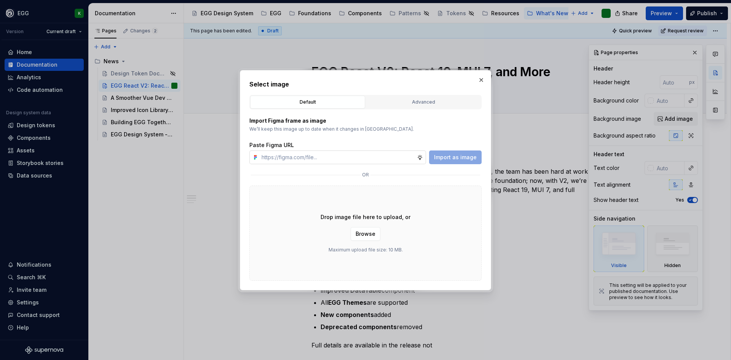
click at [308, 156] on input "text" at bounding box center [337, 157] width 158 height 14
type input "he"
click at [273, 160] on input "he" at bounding box center [337, 157] width 158 height 14
click at [273, 155] on input "he" at bounding box center [337, 157] width 158 height 14
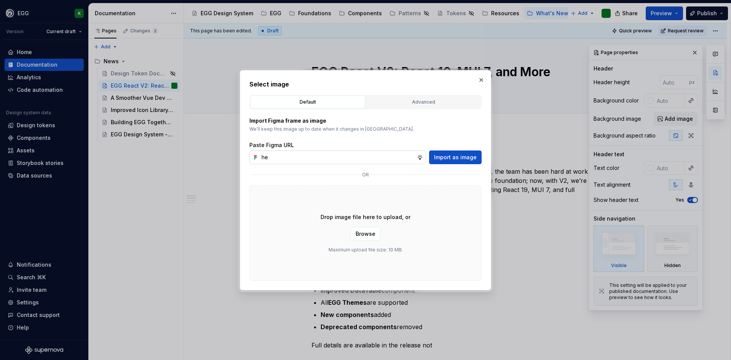
click at [273, 155] on input "he" at bounding box center [337, 157] width 158 height 14
click at [437, 96] on button "Advanced" at bounding box center [423, 102] width 115 height 13
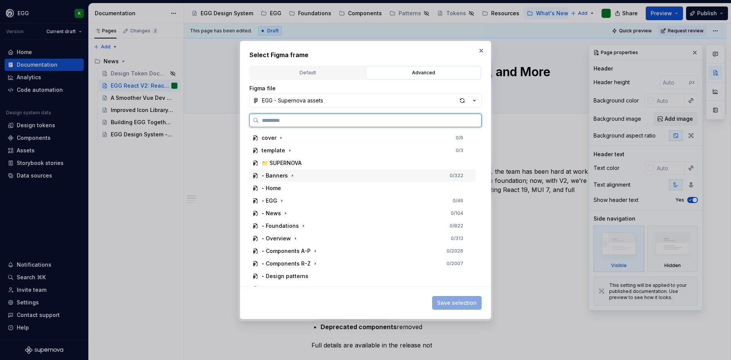
click at [278, 174] on div "- Banners" at bounding box center [275, 176] width 26 height 8
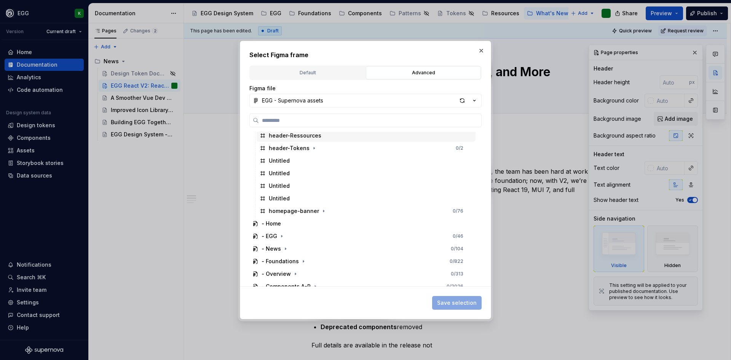
scroll to position [190, 0]
click at [283, 234] on icon "button" at bounding box center [285, 236] width 6 height 6
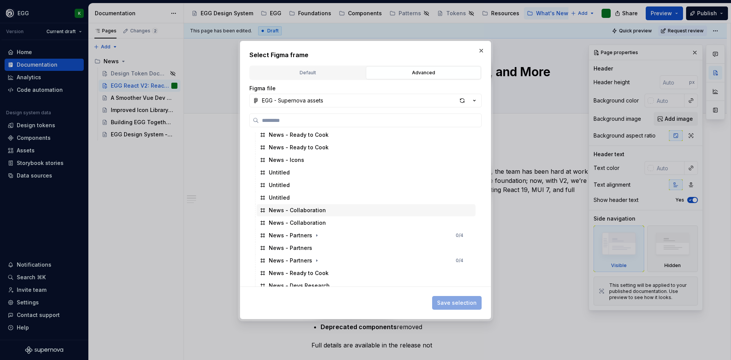
scroll to position [343, 0]
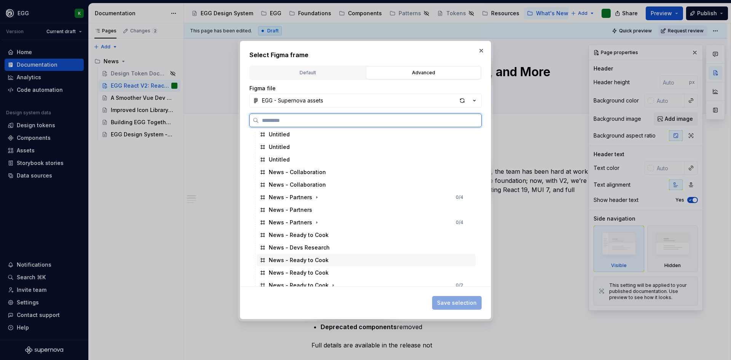
click at [320, 260] on div "News - Ready to Cook" at bounding box center [299, 260] width 60 height 8
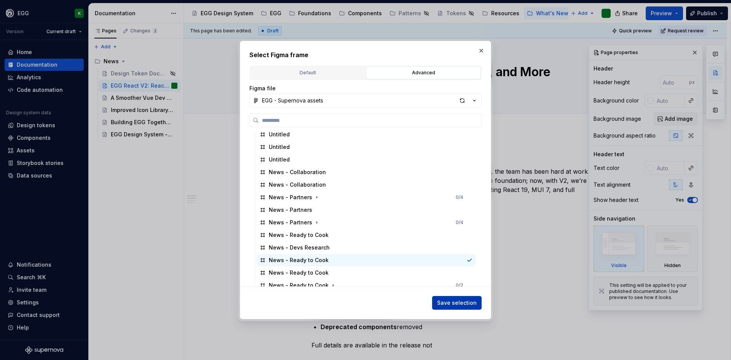
click at [445, 306] on button "Save selection" at bounding box center [456, 303] width 49 height 14
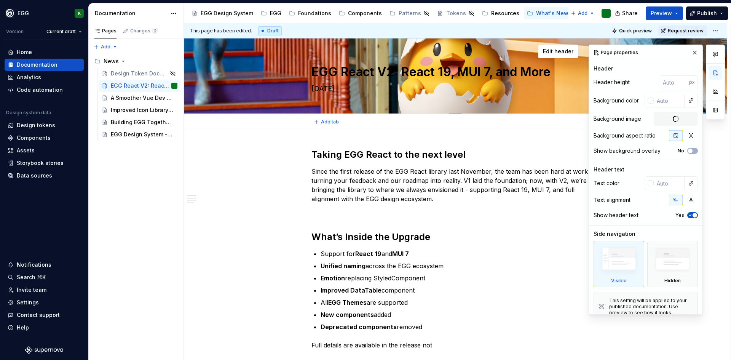
click at [527, 102] on div "EGG React V2: React 19, MUI 7, and More [DATE]" at bounding box center [455, 75] width 288 height 75
click at [666, 120] on div at bounding box center [670, 119] width 21 height 14
click at [516, 83] on textarea "[DATE]" at bounding box center [454, 89] width 288 height 12
click at [516, 93] on textarea "[DATE]" at bounding box center [454, 89] width 288 height 12
click at [547, 49] on span "Edit header" at bounding box center [558, 52] width 30 height 8
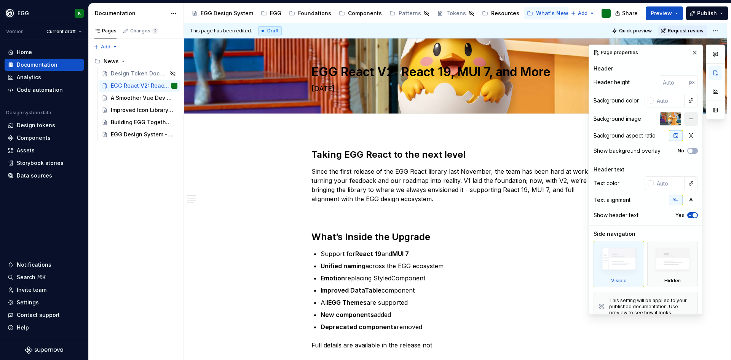
click at [688, 117] on button "button" at bounding box center [691, 119] width 14 height 14
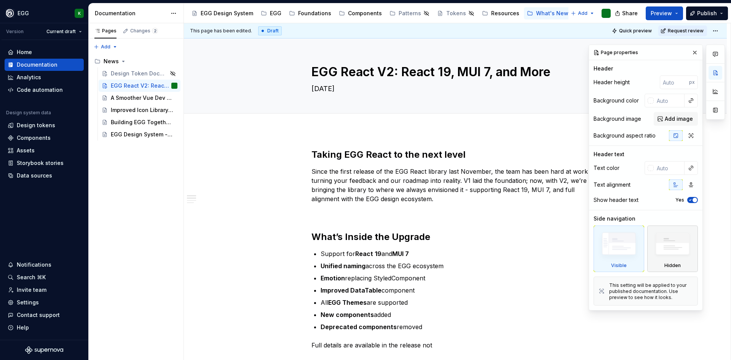
click at [677, 248] on img at bounding box center [673, 246] width 44 height 34
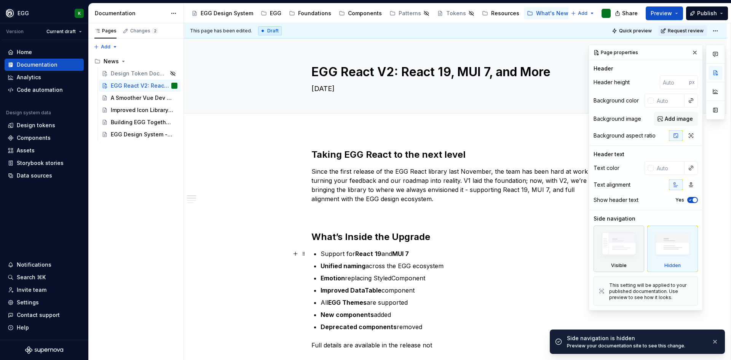
click at [625, 255] on img at bounding box center [619, 245] width 44 height 33
click at [691, 121] on span "Add image" at bounding box center [679, 119] width 28 height 8
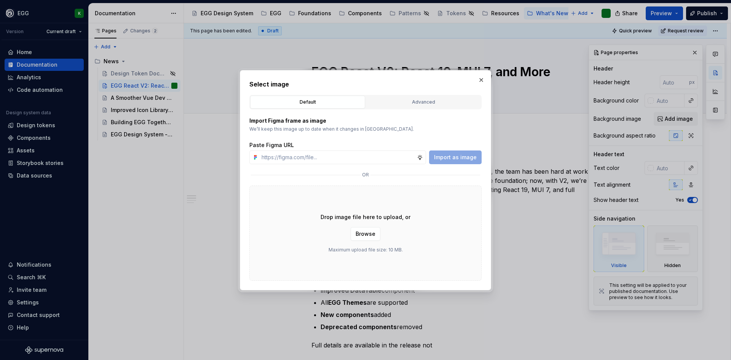
click at [424, 95] on div "Default Advanced" at bounding box center [365, 102] width 232 height 14
click at [424, 103] on div "Advanced" at bounding box center [424, 102] width 110 height 8
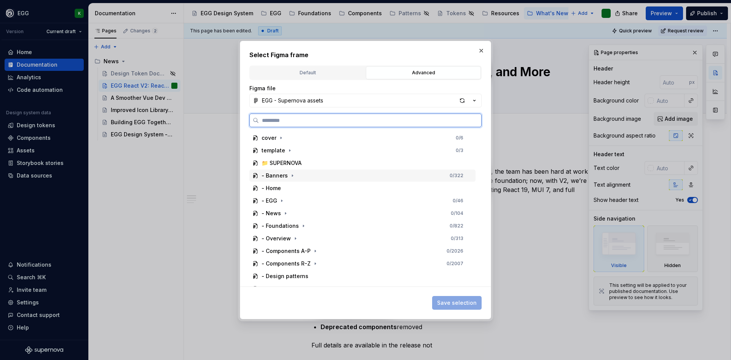
click at [273, 179] on div "- Banners" at bounding box center [275, 176] width 26 height 8
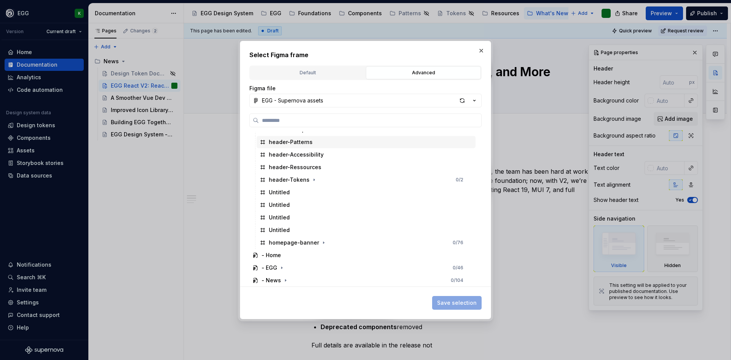
scroll to position [190, 0]
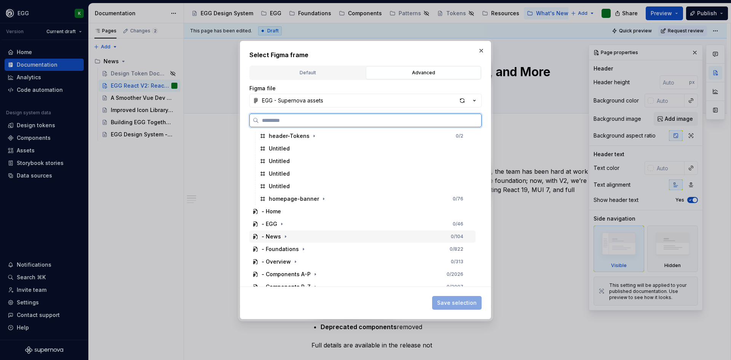
click at [278, 239] on div "- News" at bounding box center [271, 237] width 19 height 8
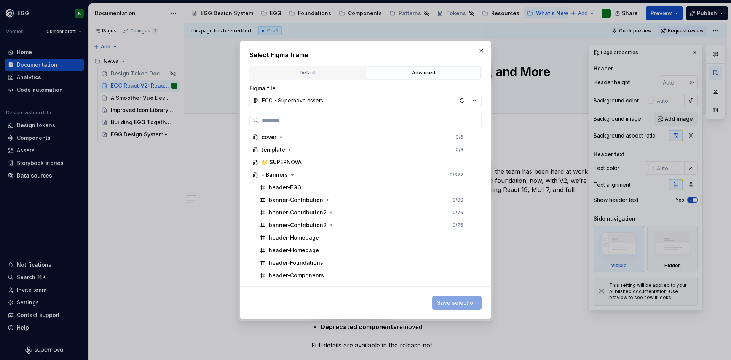
scroll to position [0, 0]
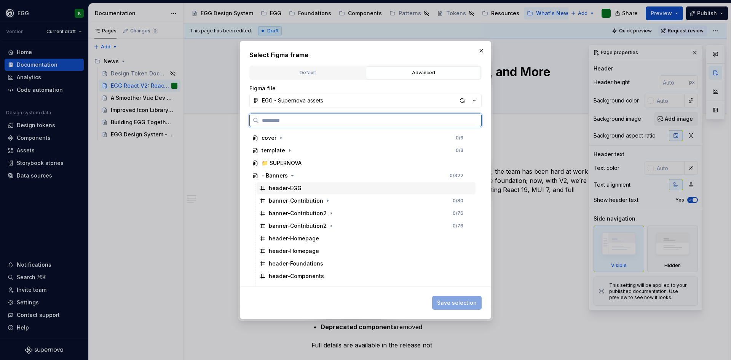
click at [293, 189] on div "header-EGG" at bounding box center [285, 188] width 33 height 8
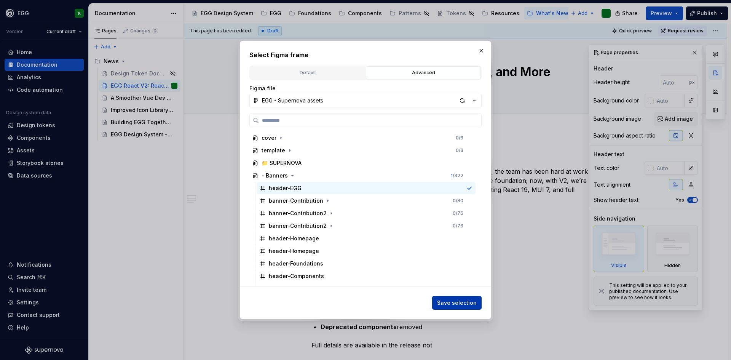
click at [459, 303] on span "Save selection" at bounding box center [457, 303] width 40 height 8
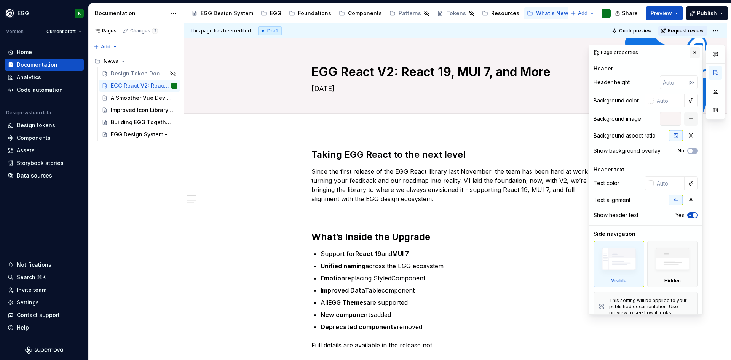
click at [692, 53] on button "button" at bounding box center [694, 52] width 11 height 11
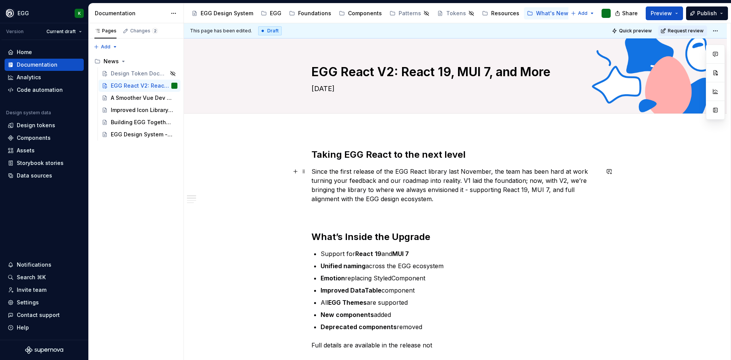
click at [435, 188] on p "Since the first release of the EGG React library last November, the team has be…" at bounding box center [455, 185] width 288 height 37
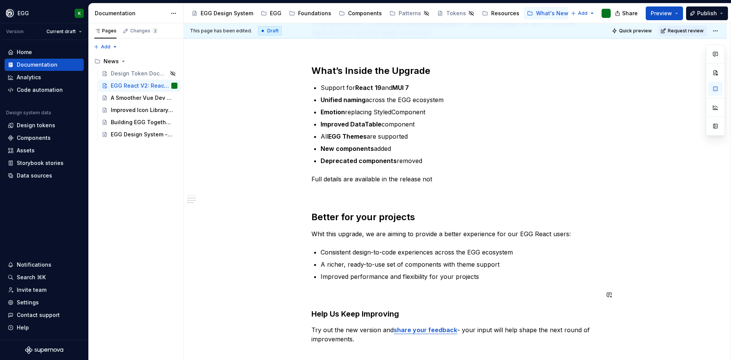
scroll to position [128, 0]
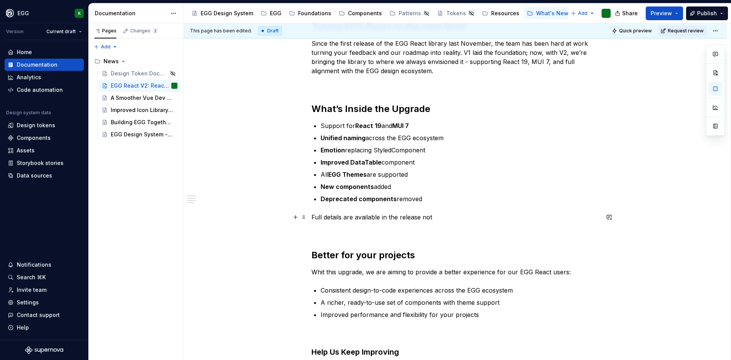
click at [425, 219] on p "Full details are available in the release not" at bounding box center [455, 216] width 288 height 9
click at [442, 217] on p "Full details are available in the release not" at bounding box center [455, 216] width 288 height 9
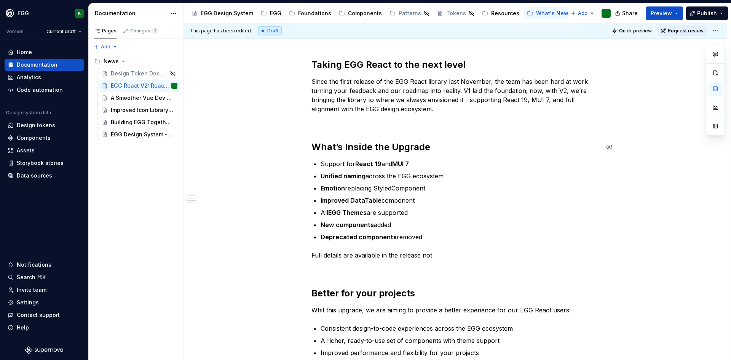
click at [377, 127] on div "Taking EGG React to the next level Since the first release of the EGG React lib…" at bounding box center [455, 246] width 288 height 375
click at [122, 97] on div "A Smoother Vue Dev Experience 💛" at bounding box center [133, 98] width 44 height 8
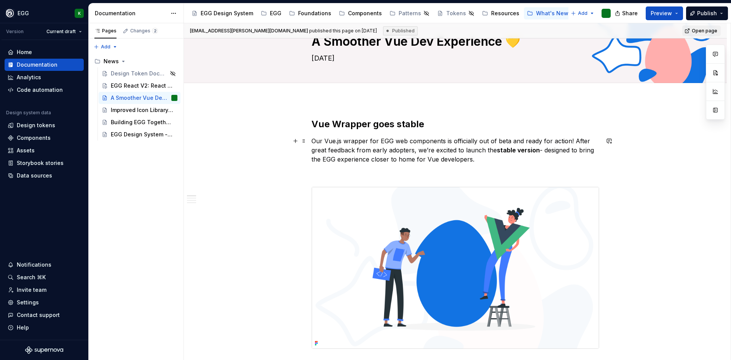
scroll to position [76, 0]
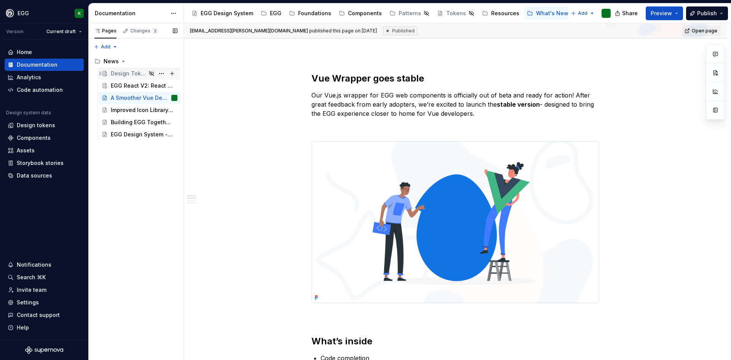
click at [126, 72] on div "Design Token Documentation - Now clearer and smarter! 🎨" at bounding box center [128, 74] width 35 height 8
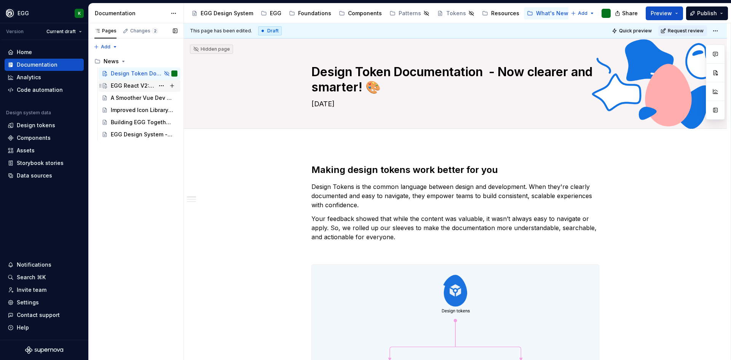
click at [126, 89] on div "EGG React V2: React 19, MUI 7, and More" at bounding box center [133, 86] width 44 height 8
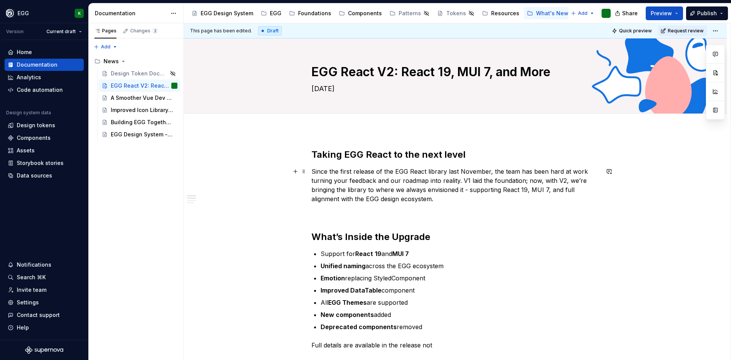
type textarea "*"
click at [339, 212] on p at bounding box center [455, 212] width 288 height 9
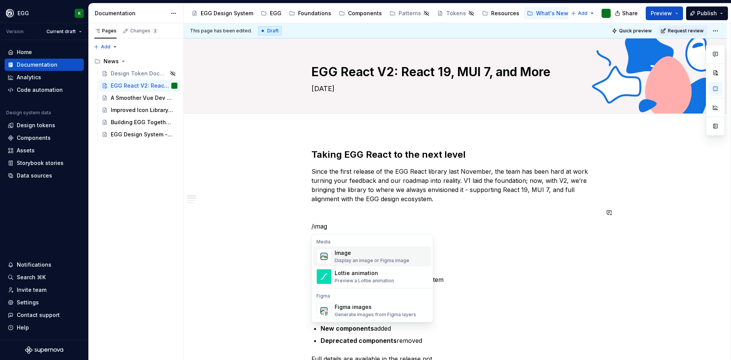
click at [346, 250] on div "Image" at bounding box center [372, 253] width 75 height 8
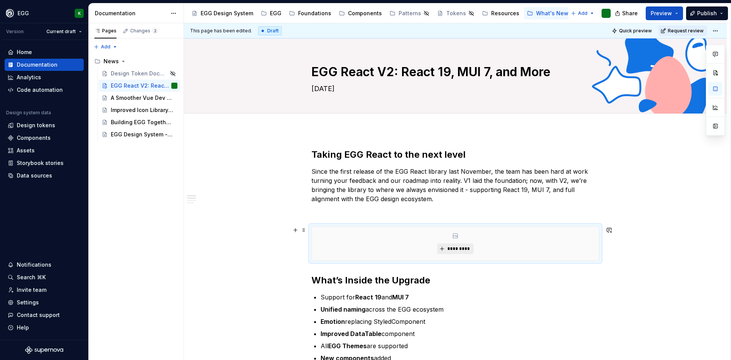
click at [448, 249] on span "*********" at bounding box center [458, 249] width 23 height 6
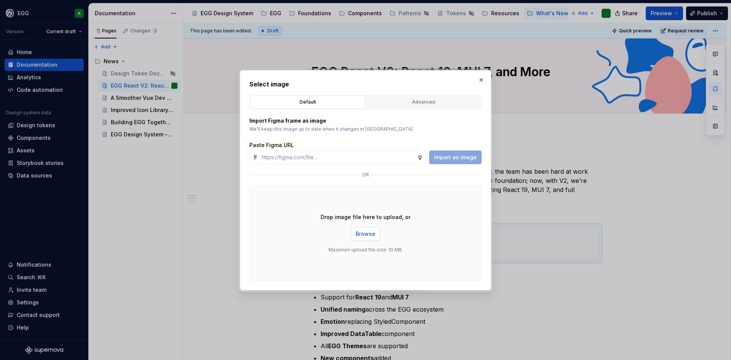
click at [364, 235] on span "Browse" at bounding box center [366, 234] width 20 height 8
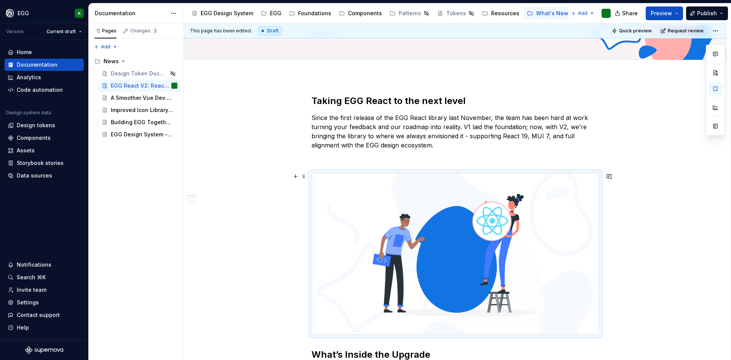
scroll to position [76, 0]
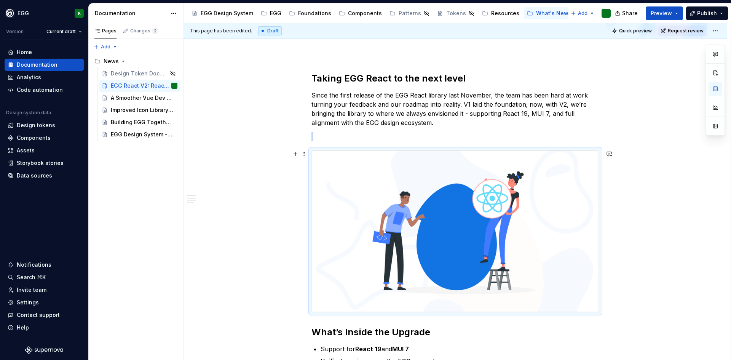
click at [548, 259] on img at bounding box center [455, 230] width 287 height 161
click at [464, 179] on img at bounding box center [455, 230] width 287 height 161
click at [519, 196] on img at bounding box center [455, 230] width 287 height 161
click at [450, 207] on img at bounding box center [455, 230] width 287 height 161
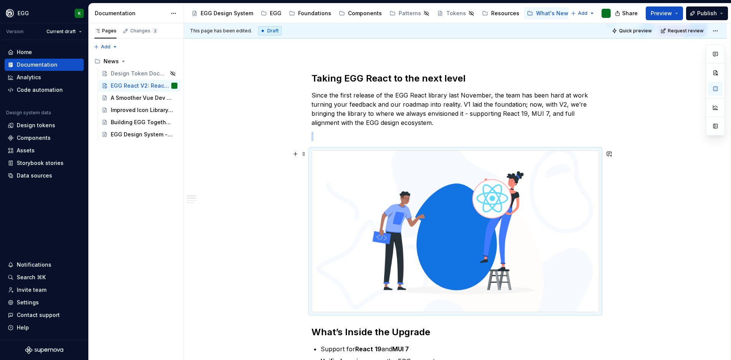
click at [450, 207] on img at bounding box center [455, 230] width 287 height 161
click at [553, 168] on img at bounding box center [455, 230] width 287 height 161
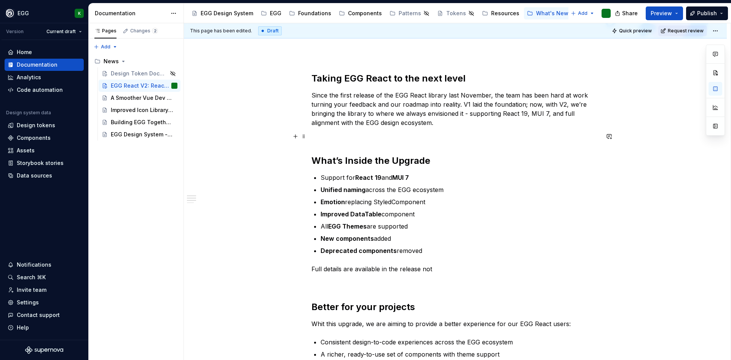
click at [313, 140] on p at bounding box center [455, 136] width 288 height 9
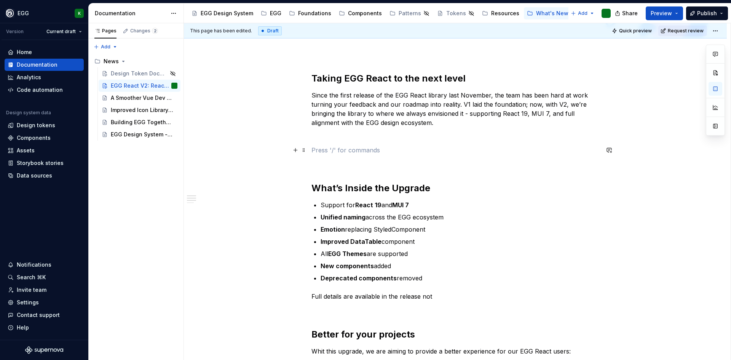
click at [314, 145] on p at bounding box center [455, 149] width 288 height 9
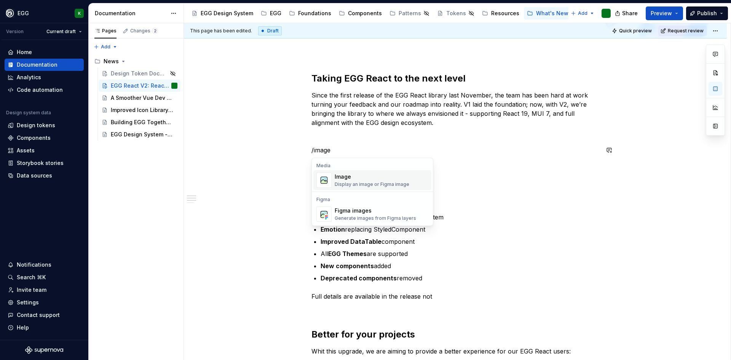
click at [363, 180] on div "Image" at bounding box center [372, 177] width 75 height 8
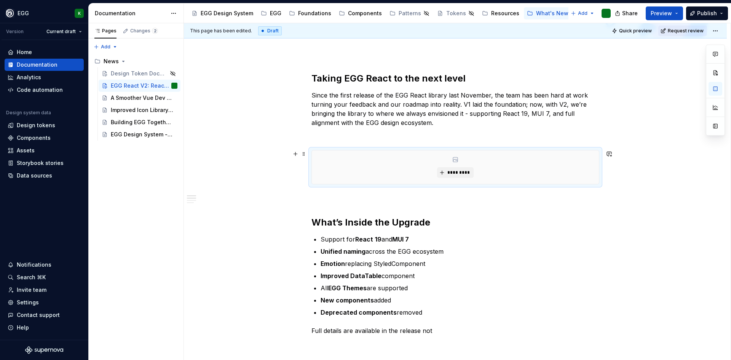
click at [475, 171] on div "*********" at bounding box center [455, 167] width 287 height 34
click at [466, 174] on span "*********" at bounding box center [458, 172] width 23 height 6
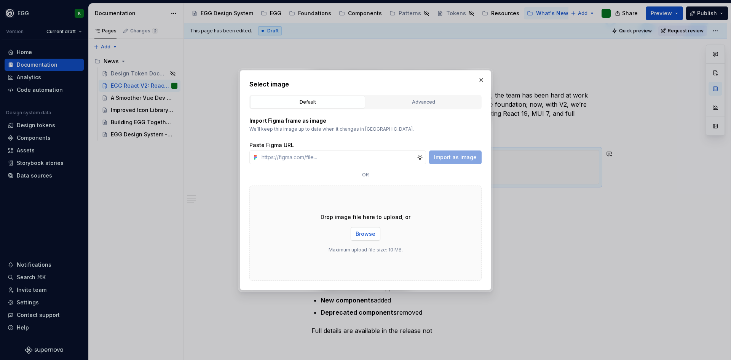
click at [367, 234] on span "Browse" at bounding box center [366, 234] width 20 height 8
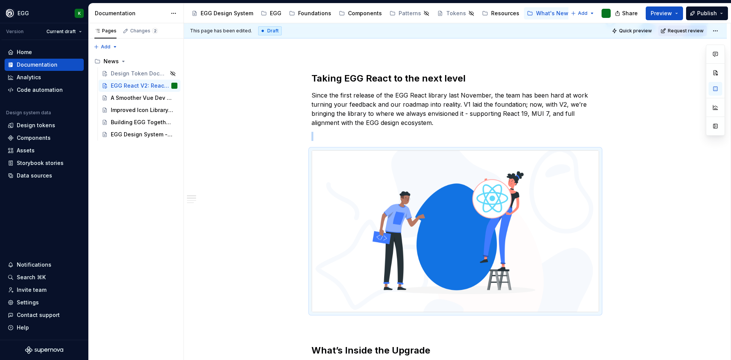
type textarea "*"
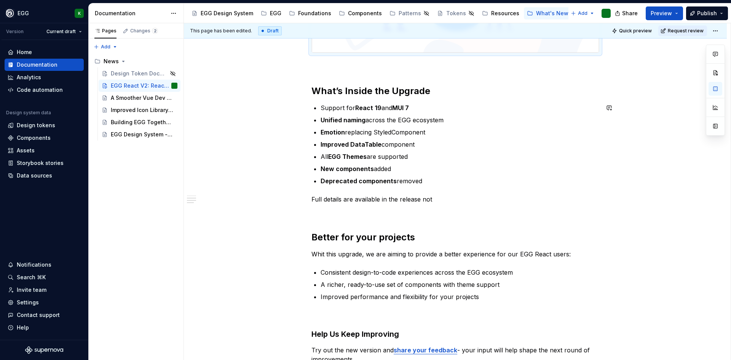
scroll to position [343, 0]
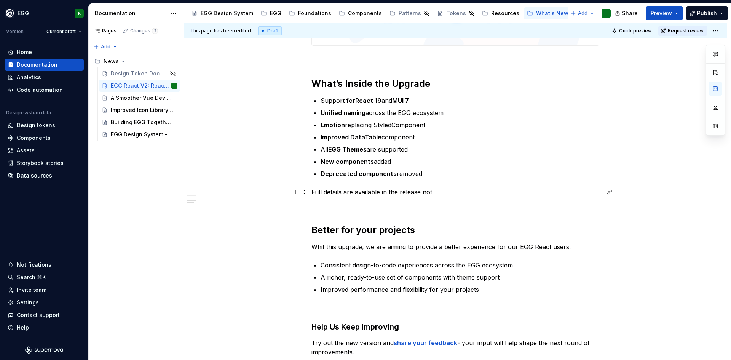
click at [408, 191] on p "Full details are available in the release not" at bounding box center [455, 191] width 288 height 9
click at [345, 191] on p "Full details are available in the release not" at bounding box center [455, 191] width 288 height 9
click at [313, 191] on p "Full details are available in the release not" at bounding box center [455, 191] width 288 height 9
click at [326, 195] on p "Get full details are available in the release not" at bounding box center [455, 191] width 288 height 9
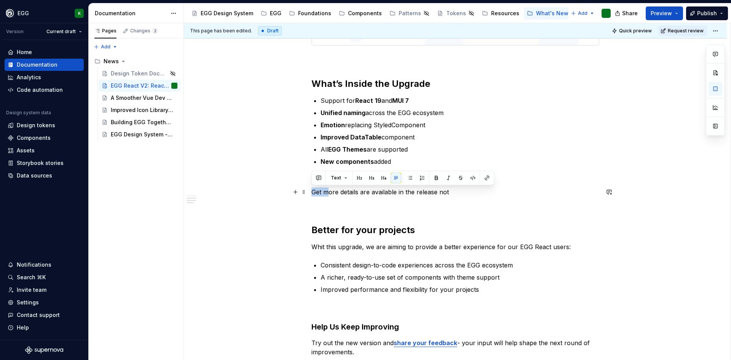
drag, startPoint x: 313, startPoint y: 193, endPoint x: 328, endPoint y: 191, distance: 15.0
click at [328, 191] on p "Get more details are available in the release not" at bounding box center [455, 191] width 288 height 9
click at [407, 194] on p "More details are available in the release not" at bounding box center [455, 191] width 288 height 9
click at [397, 191] on p "More details are available in the release not" at bounding box center [455, 191] width 288 height 9
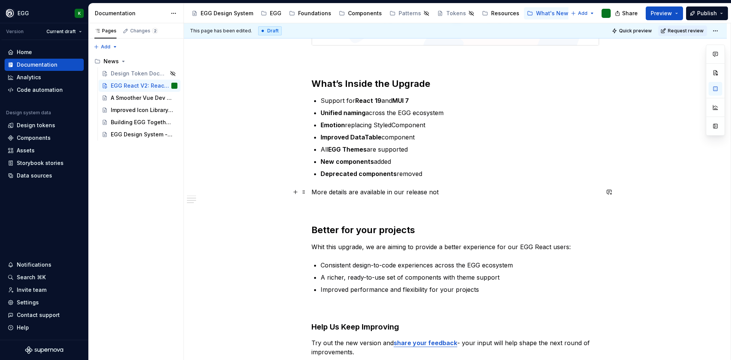
click at [442, 194] on p "More details are available in our release not" at bounding box center [455, 191] width 288 height 9
drag, startPoint x: 404, startPoint y: 192, endPoint x: 440, endPoint y: 195, distance: 35.5
click at [440, 195] on p "More details are available in our release note." at bounding box center [455, 191] width 288 height 9
click at [581, 175] on button "button" at bounding box center [580, 177] width 11 height 11
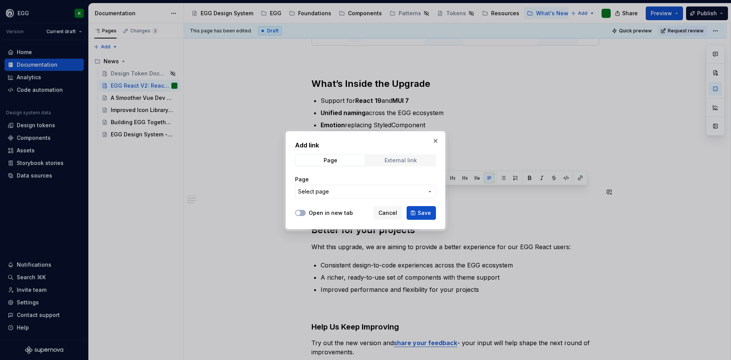
click at [418, 160] on span "External link" at bounding box center [400, 160] width 69 height 11
click at [322, 192] on input "URL" at bounding box center [365, 192] width 141 height 14
paste input "[URL][DOMAIN_NAME]"
type input "[URL][DOMAIN_NAME]"
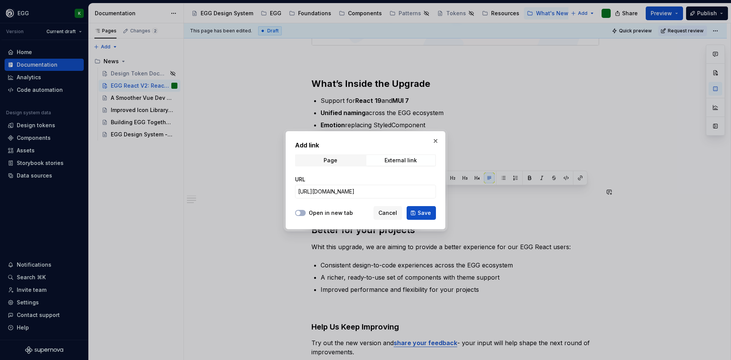
scroll to position [0, 0]
click at [312, 215] on label "Open in new tab" at bounding box center [331, 213] width 44 height 8
click at [306, 215] on button "Open in new tab" at bounding box center [300, 213] width 11 height 6
click at [423, 214] on span "Save" at bounding box center [424, 213] width 13 height 8
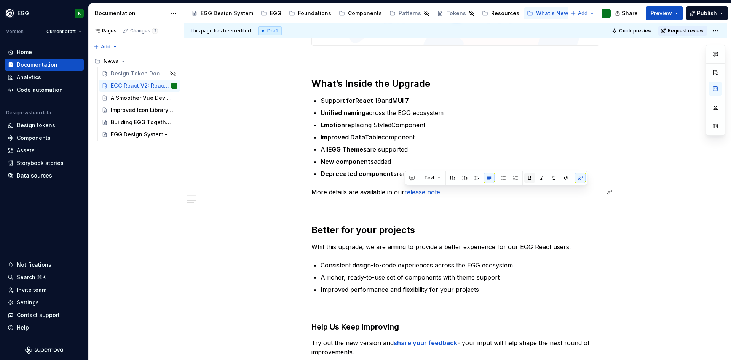
click at [528, 182] on button "button" at bounding box center [529, 177] width 11 height 11
click at [494, 283] on ul "Consistent design-to-code experiences across the EGG ecosystem A richer, ready-…" at bounding box center [460, 277] width 279 height 34
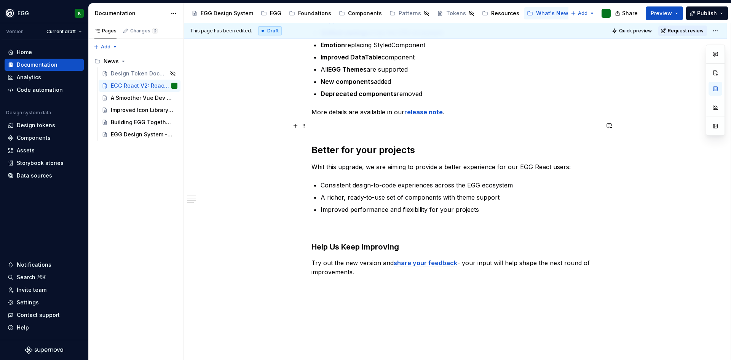
scroll to position [470, 0]
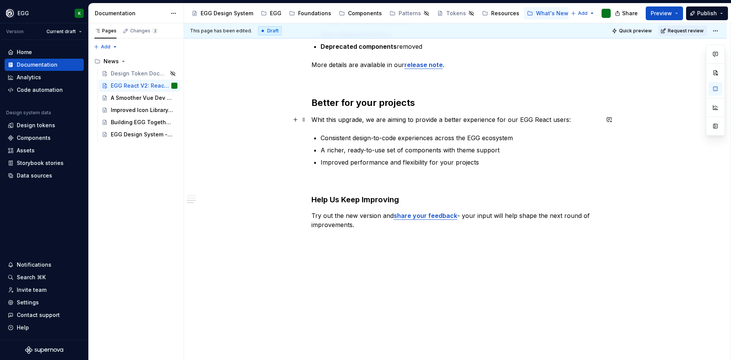
click at [313, 118] on p "Whit this upgrade, we are aiming to provide a better experience for our EGG Rea…" at bounding box center [455, 119] width 288 height 9
click at [318, 120] on p "Whit this upgrade, we are aiming to provide a better experience for our EGG Rea…" at bounding box center [455, 119] width 288 height 9
click at [331, 199] on strong "Help Us Keep Improving" at bounding box center [355, 199] width 88 height 9
drag, startPoint x: 343, startPoint y: 198, endPoint x: 348, endPoint y: 199, distance: 5.4
click at [348, 199] on strong "Help us Keep Improving" at bounding box center [354, 199] width 87 height 9
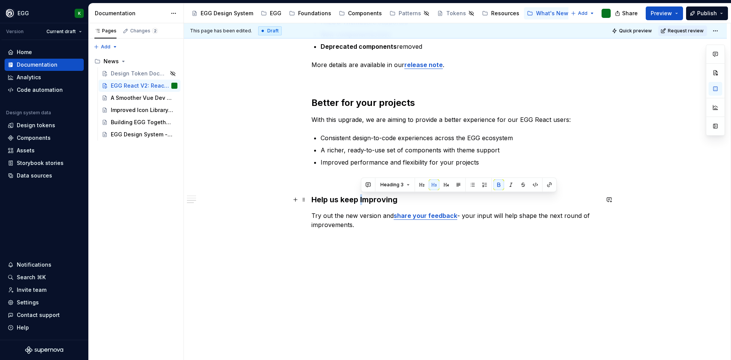
click at [360, 201] on strong "Help us keep Improving" at bounding box center [354, 199] width 86 height 9
click at [351, 220] on p "Try out the new version and share your feedback - your input will help shape th…" at bounding box center [455, 220] width 288 height 18
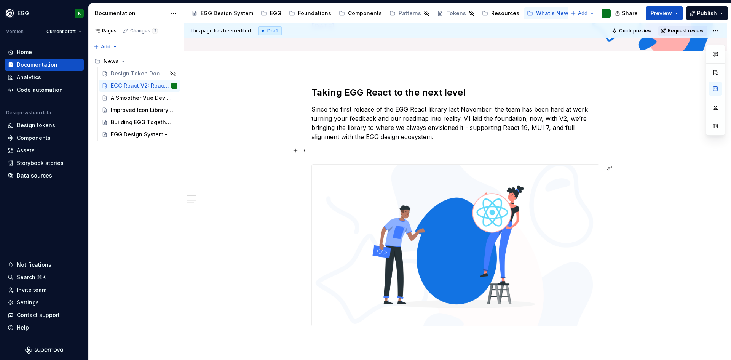
scroll to position [0, 0]
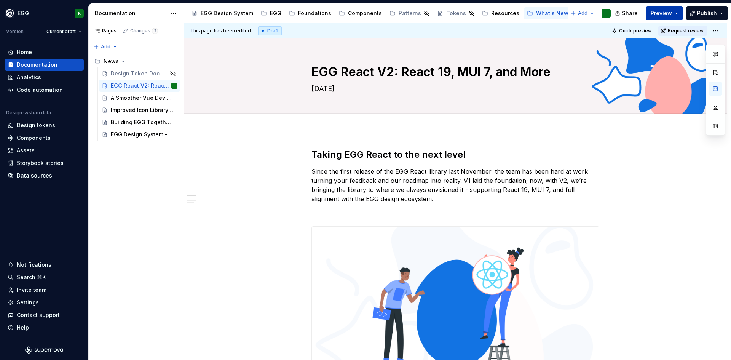
click at [670, 10] on span "Preview" at bounding box center [661, 14] width 21 height 8
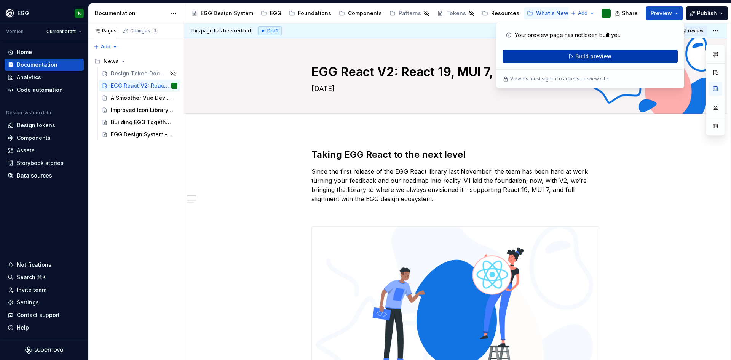
click at [590, 56] on span "Build preview" at bounding box center [593, 57] width 36 height 8
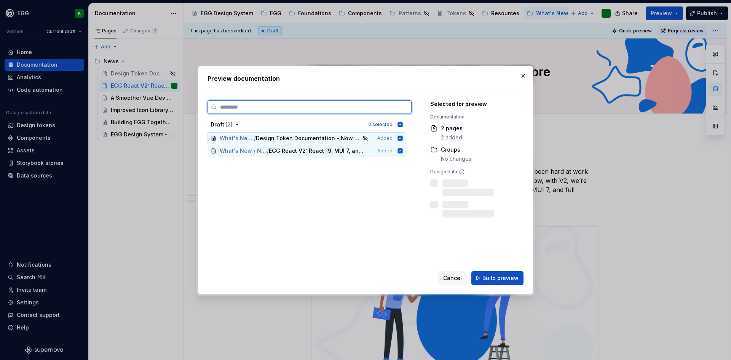
click at [401, 137] on icon at bounding box center [400, 138] width 6 height 6
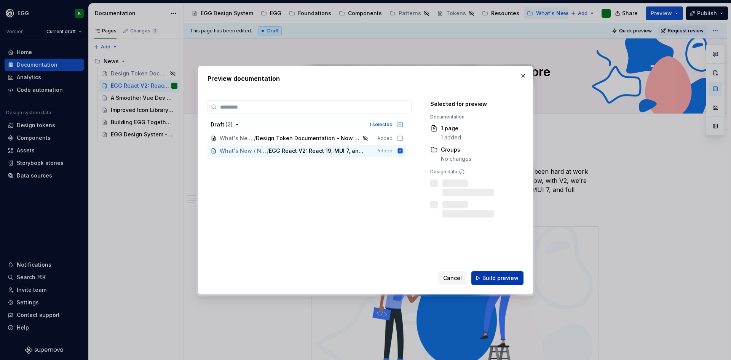
click at [502, 279] on span "Build preview" at bounding box center [500, 278] width 36 height 8
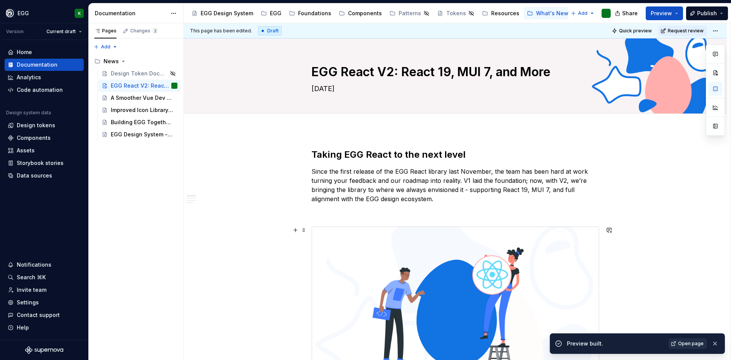
click at [683, 344] on span "Open page" at bounding box center [691, 343] width 26 height 6
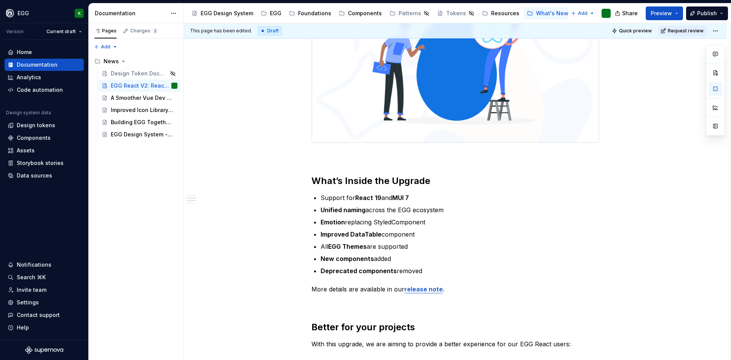
scroll to position [305, 0]
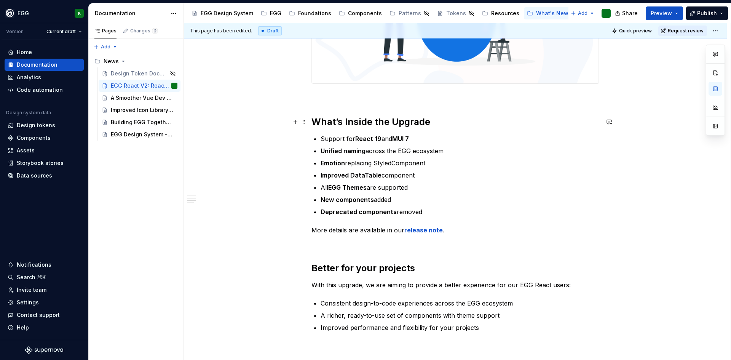
click at [348, 119] on strong "What’s Inside the Upgrade" at bounding box center [370, 121] width 119 height 11
click at [398, 118] on strong "What’s inside the Upgrade" at bounding box center [370, 121] width 119 height 11
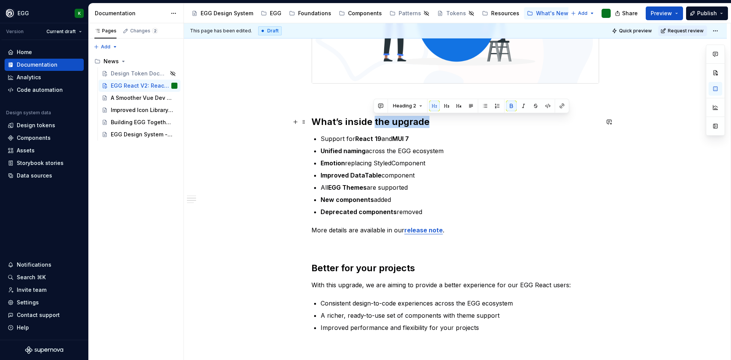
drag, startPoint x: 373, startPoint y: 124, endPoint x: 426, endPoint y: 125, distance: 52.9
click at [426, 125] on strong "What’s inside the upgrade" at bounding box center [370, 121] width 118 height 11
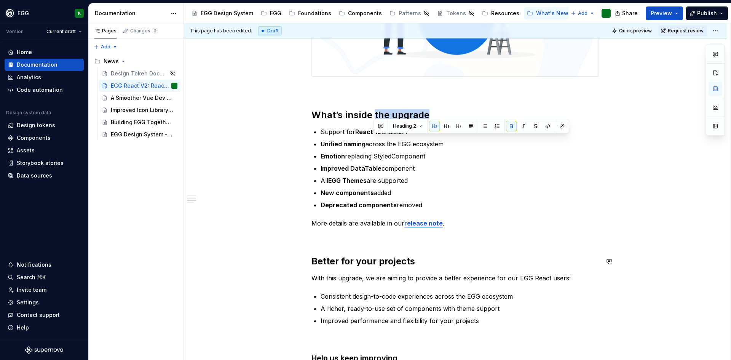
scroll to position [266, 0]
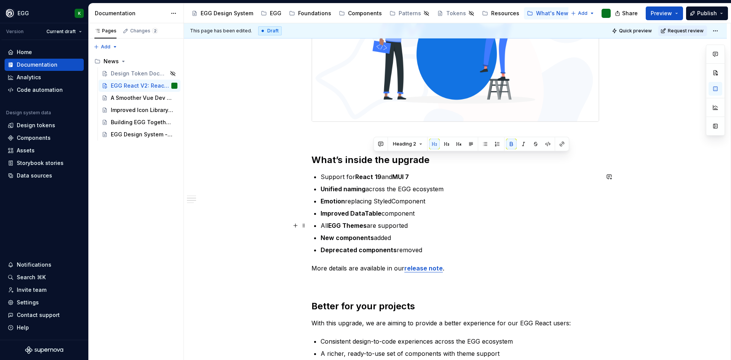
click at [531, 215] on p "Improved DataTable component" at bounding box center [460, 213] width 279 height 9
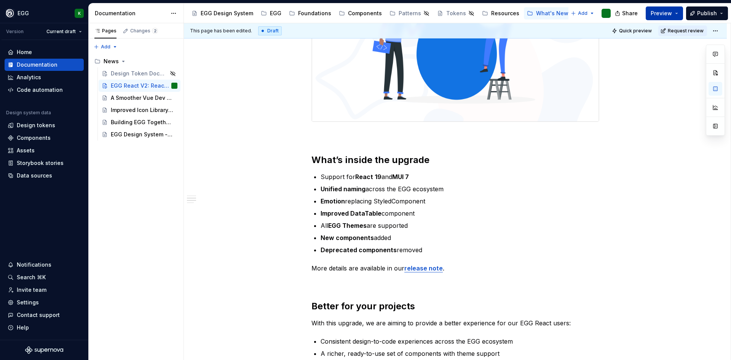
click at [653, 13] on button "Preview" at bounding box center [664, 13] width 37 height 14
click at [541, 198] on p "Emotion replacing StyledComponent" at bounding box center [460, 200] width 279 height 9
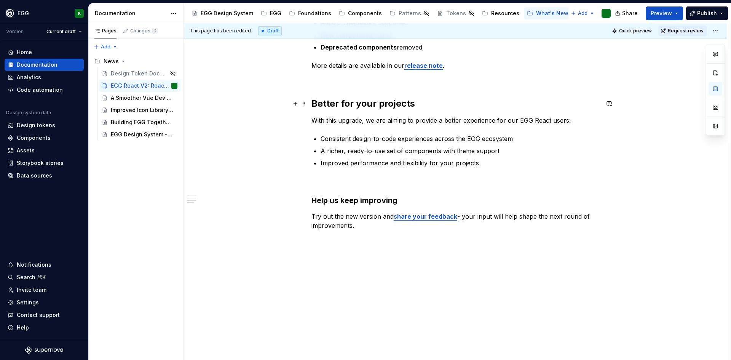
scroll to position [470, 0]
click at [359, 223] on p "Try out the new version and share your feedback - your input will help shape th…" at bounding box center [455, 220] width 288 height 18
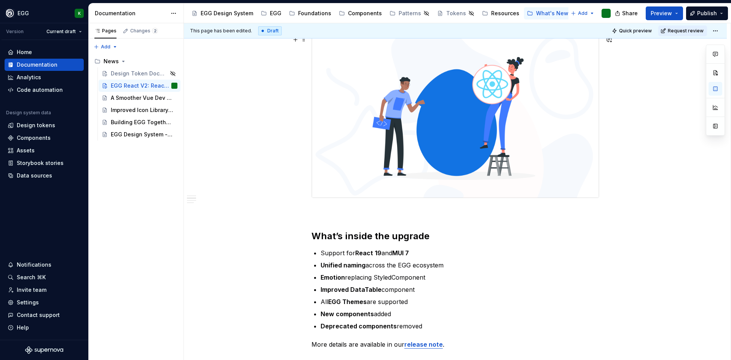
scroll to position [266, 0]
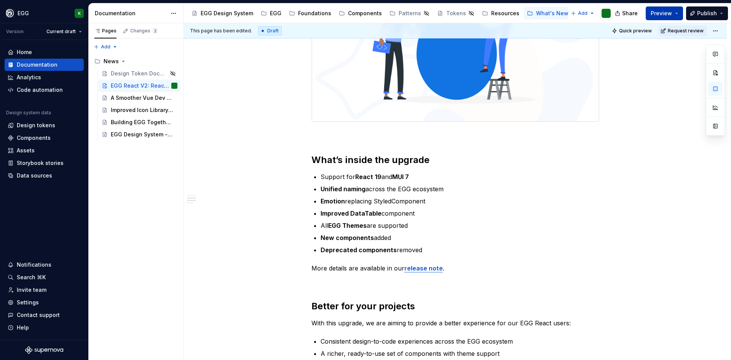
click at [665, 16] on span "Preview" at bounding box center [661, 14] width 21 height 8
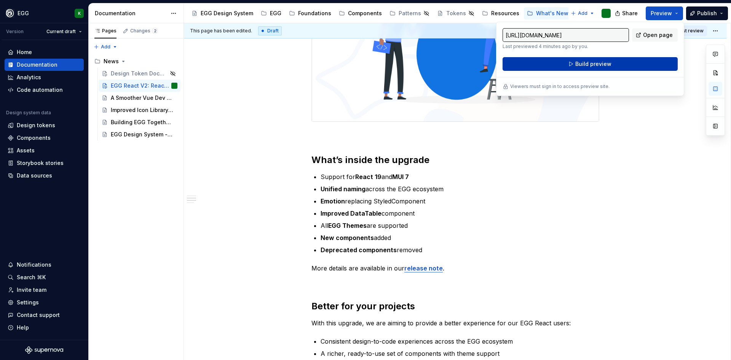
click at [600, 64] on span "Build preview" at bounding box center [593, 64] width 36 height 8
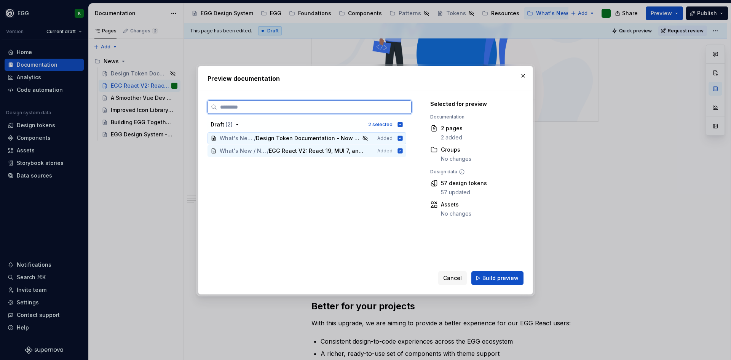
click at [399, 139] on icon at bounding box center [400, 138] width 5 height 5
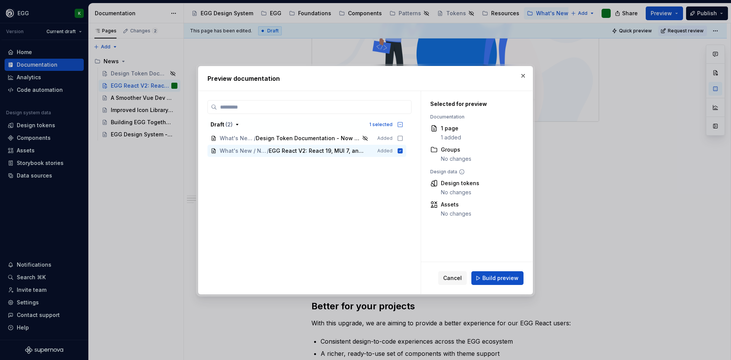
click at [502, 268] on div "Cancel Build preview" at bounding box center [477, 278] width 112 height 32
click at [503, 278] on span "Build preview" at bounding box center [500, 278] width 36 height 8
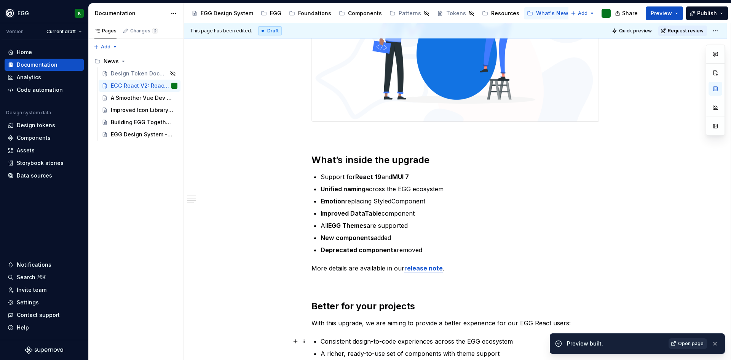
click at [694, 345] on span "Open page" at bounding box center [691, 343] width 26 height 6
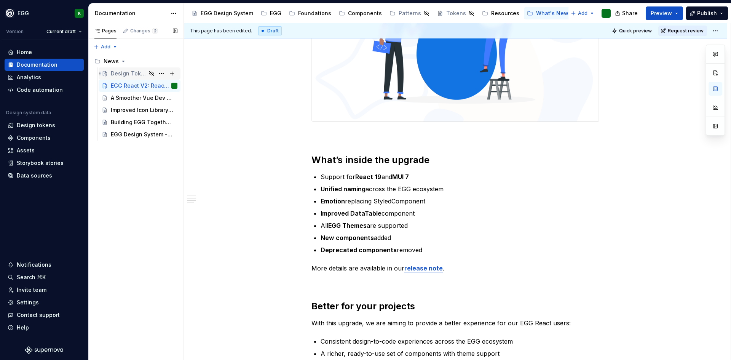
click at [123, 73] on div "Design Token Documentation - Now clearer and smarter! 🎨" at bounding box center [128, 74] width 35 height 8
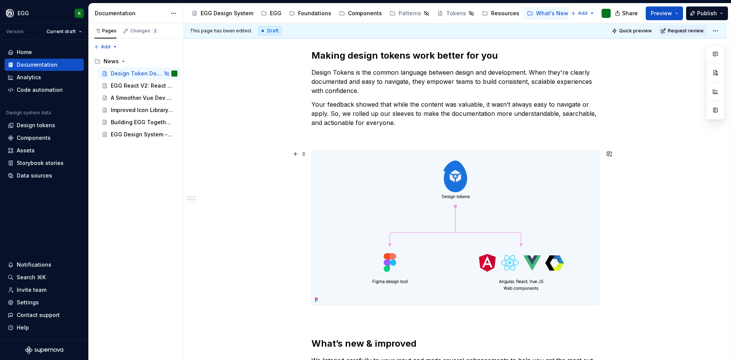
scroll to position [76, 0]
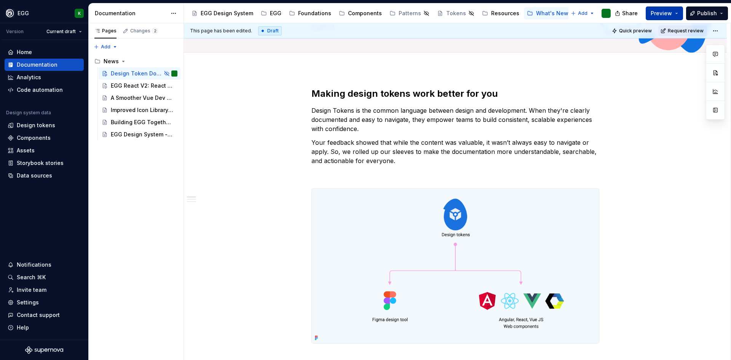
click at [658, 15] on span "Preview" at bounding box center [661, 14] width 21 height 8
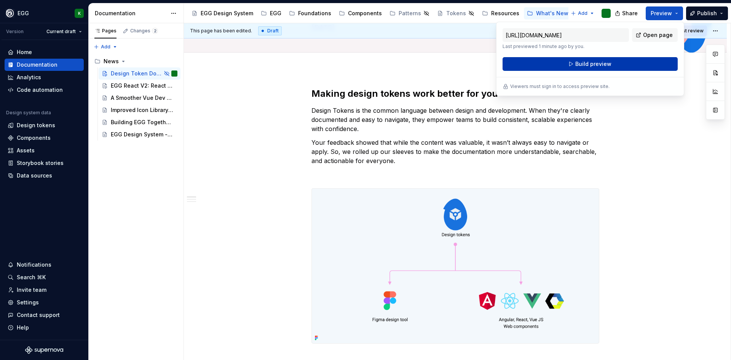
click at [604, 64] on span "Build preview" at bounding box center [593, 64] width 36 height 8
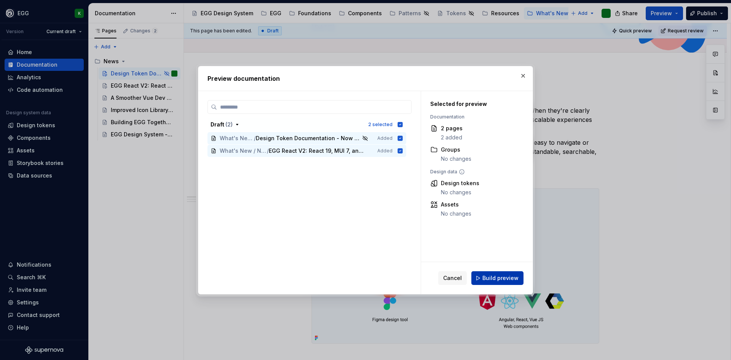
click at [503, 274] on button "Build preview" at bounding box center [497, 278] width 52 height 14
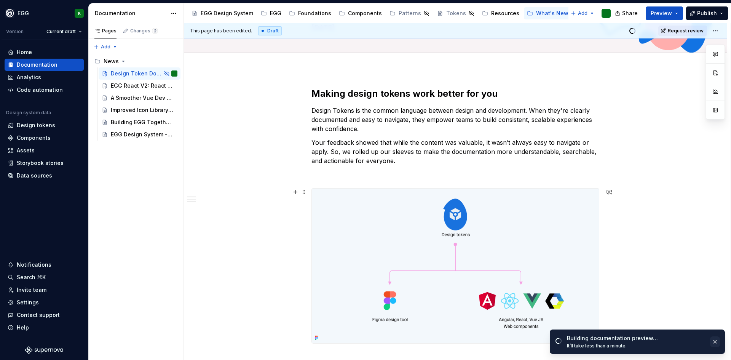
click at [715, 341] on button "button" at bounding box center [715, 341] width 10 height 11
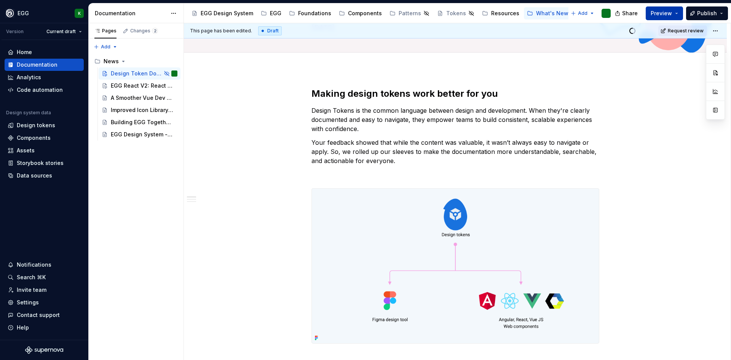
click at [656, 13] on span "Preview" at bounding box center [661, 14] width 21 height 8
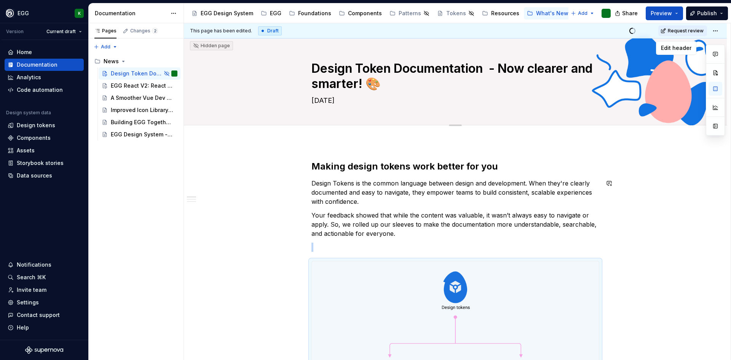
scroll to position [0, 0]
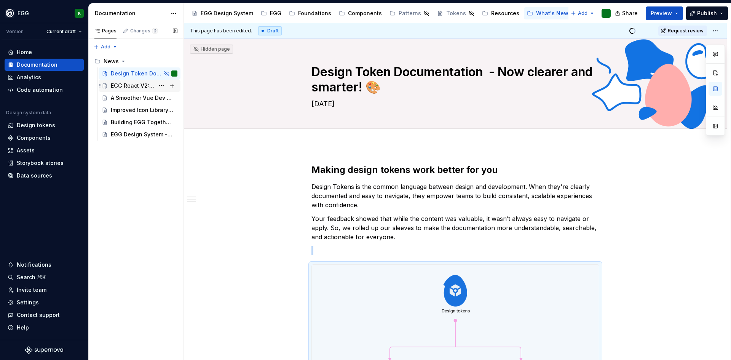
click at [134, 85] on div "EGG React V2: React 19, MUI 7, and More" at bounding box center [133, 86] width 44 height 8
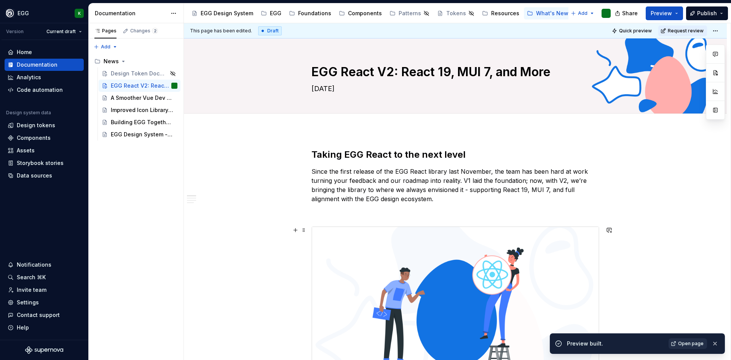
click at [690, 344] on span "Open page" at bounding box center [691, 343] width 26 height 6
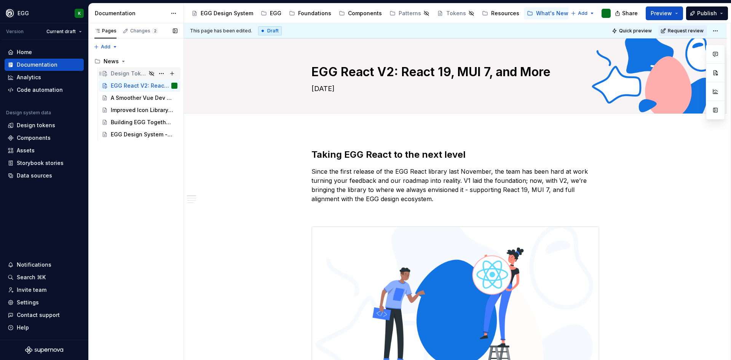
click at [129, 77] on div "Design Token Documentation - Now clearer and smarter! 🎨" at bounding box center [128, 74] width 35 height 8
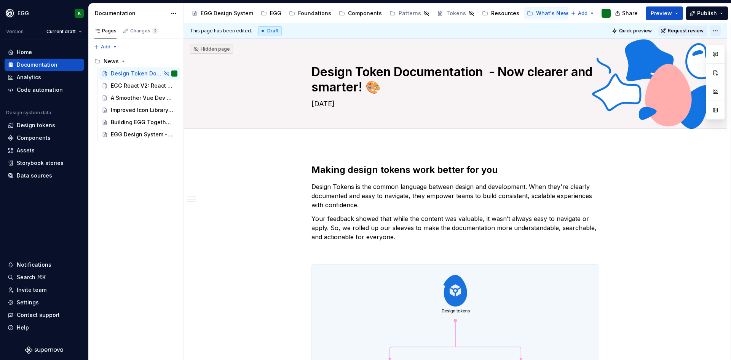
click at [715, 31] on html "EGG K Version Current draft Home Documentation Analytics Code automation Design…" at bounding box center [365, 180] width 731 height 360
click at [693, 57] on div "Open preview" at bounding box center [700, 58] width 49 height 8
click at [136, 86] on div "EGG React V2: React 19, MUI 7, and More" at bounding box center [133, 86] width 44 height 8
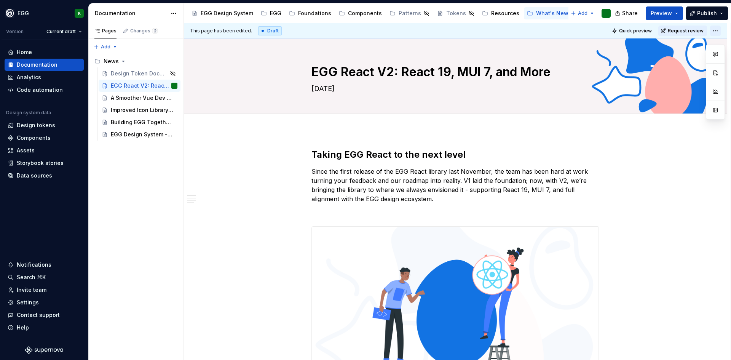
click at [716, 30] on html "EGG K Version Current draft Home Documentation Analytics Code automation Design…" at bounding box center [365, 180] width 731 height 360
click at [682, 57] on div "Open preview" at bounding box center [700, 58] width 49 height 8
drag, startPoint x: 144, startPoint y: 87, endPoint x: 161, endPoint y: 85, distance: 17.3
click at [0, 0] on button "Page tree" at bounding box center [0, 0] width 0 height 0
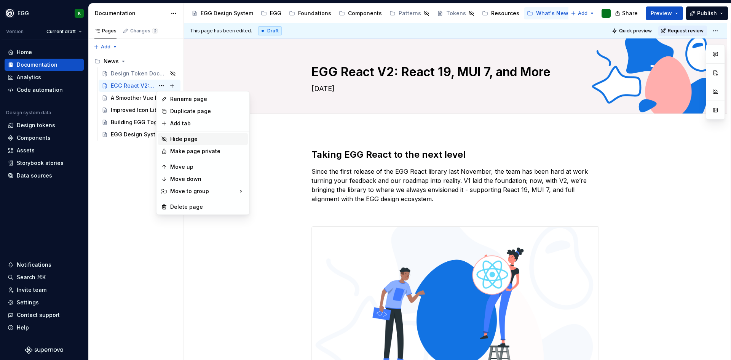
click at [194, 138] on div "Hide page" at bounding box center [207, 139] width 75 height 8
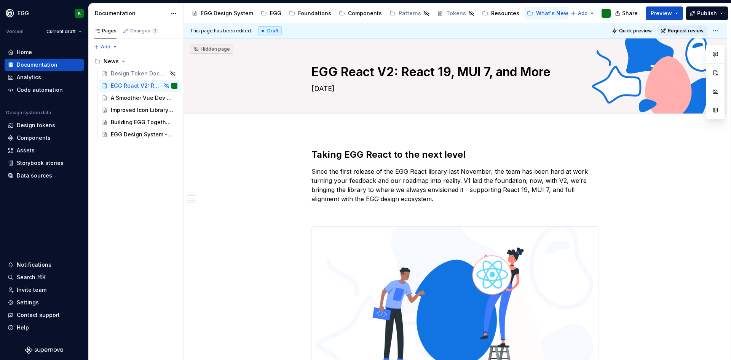
type textarea "*"
